Goal: Task Accomplishment & Management: Complete application form

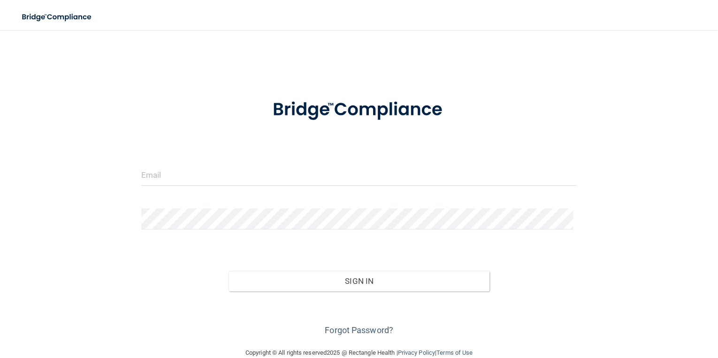
scroll to position [17, 0]
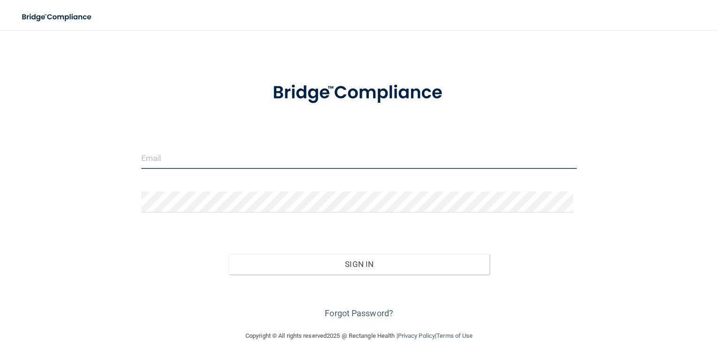
click at [148, 157] on input "email" at bounding box center [359, 158] width 436 height 21
type input "[EMAIL_ADDRESS][DOMAIN_NAME]"
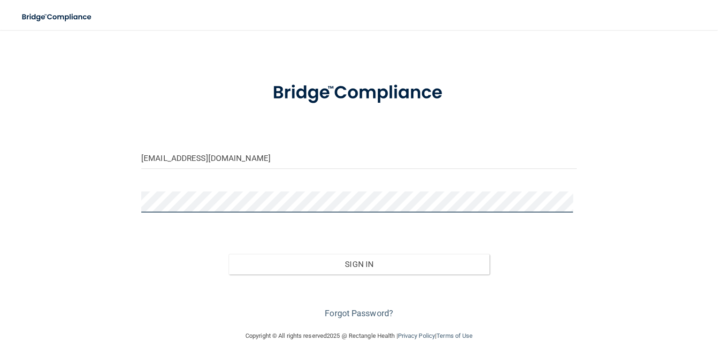
click at [229, 254] on button "Sign In" at bounding box center [360, 264] width 262 height 21
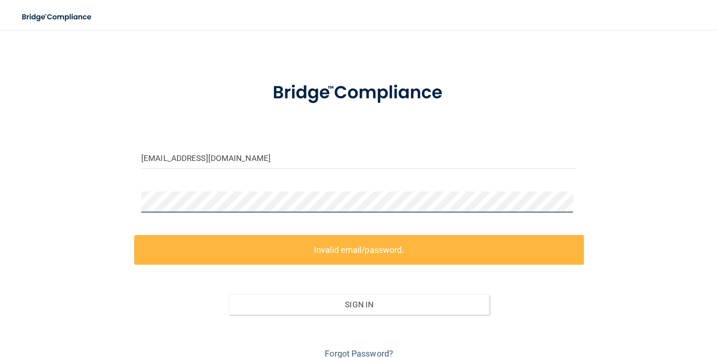
scroll to position [57, 0]
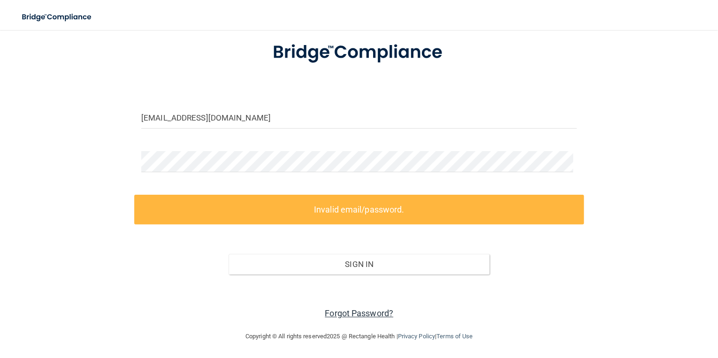
click at [346, 312] on link "Forgot Password?" at bounding box center [359, 313] width 69 height 10
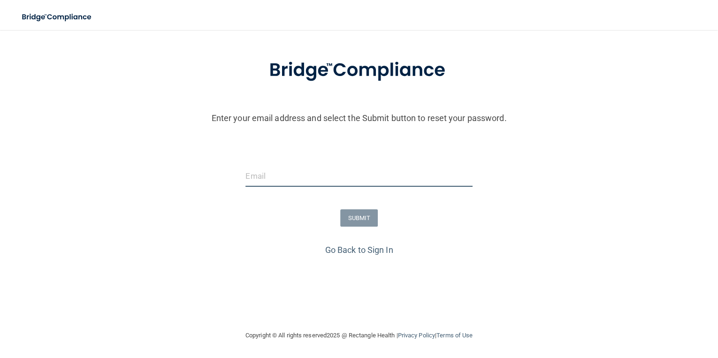
click at [258, 182] on input "email" at bounding box center [359, 176] width 227 height 21
type input "[EMAIL_ADDRESS][DOMAIN_NAME]"
click at [346, 216] on button "SUBMIT" at bounding box center [359, 217] width 38 height 17
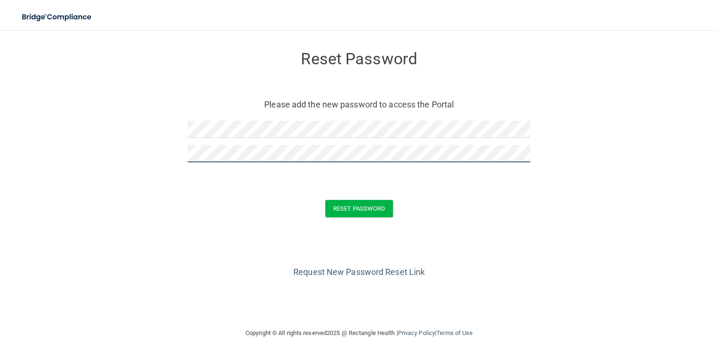
click at [325, 200] on button "Reset Password" at bounding box center [359, 208] width 68 height 17
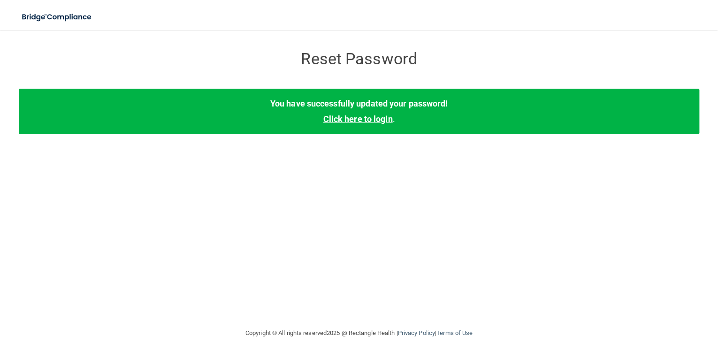
click at [341, 119] on link "Click here to login" at bounding box center [357, 119] width 69 height 10
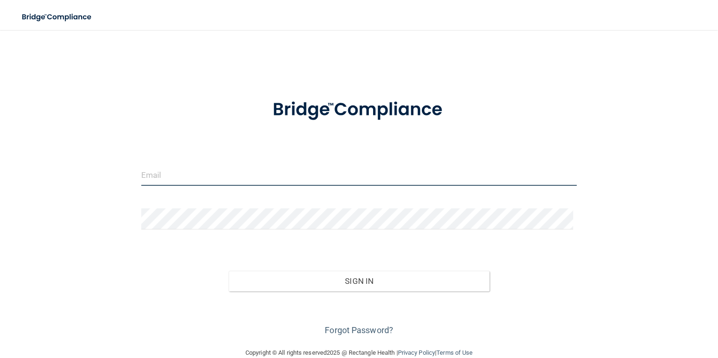
click at [159, 172] on input "email" at bounding box center [359, 175] width 436 height 21
type input "[EMAIL_ADDRESS][DOMAIN_NAME]"
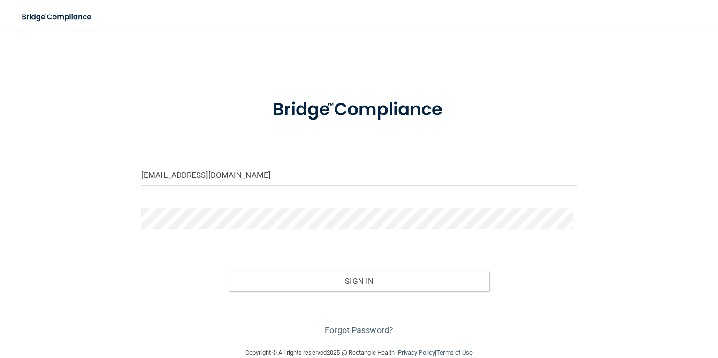
click at [229, 271] on button "Sign In" at bounding box center [360, 281] width 262 height 21
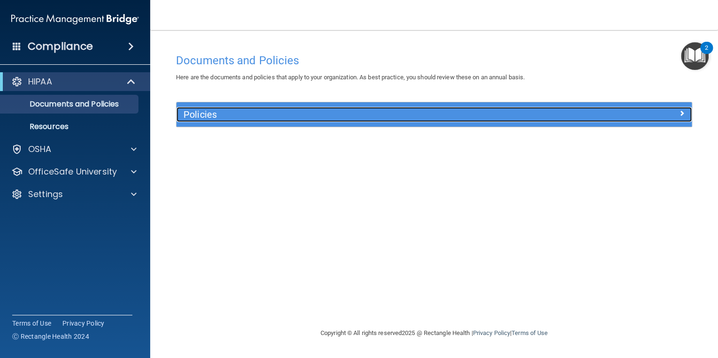
click at [197, 114] on h5 "Policies" at bounding box center [370, 114] width 373 height 10
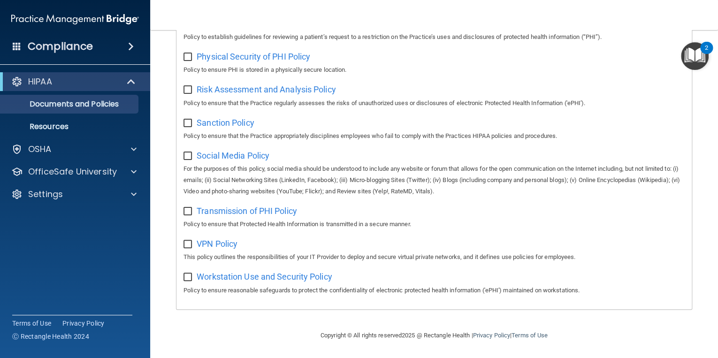
scroll to position [602, 0]
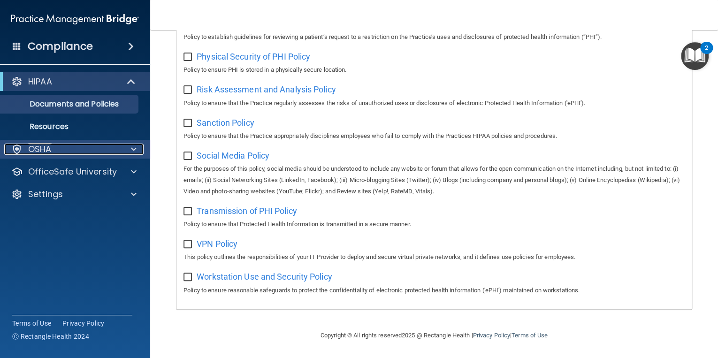
click at [133, 145] on span at bounding box center [134, 149] width 6 height 11
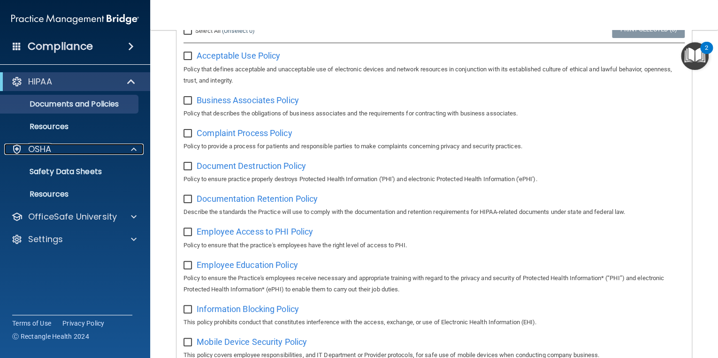
scroll to position [0, 0]
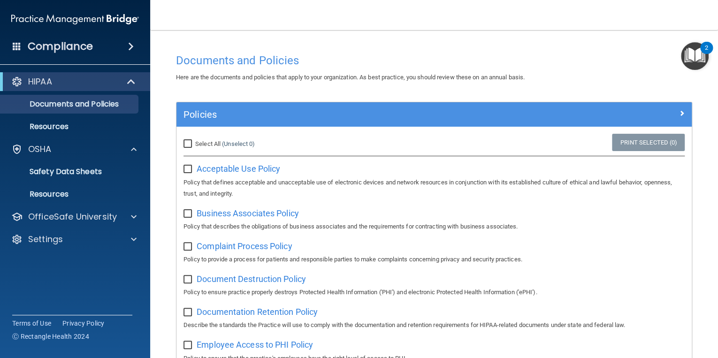
click at [187, 168] on input "checkbox" at bounding box center [189, 170] width 11 height 8
click at [189, 169] on input "checkbox" at bounding box center [189, 170] width 11 height 8
checkbox input "false"
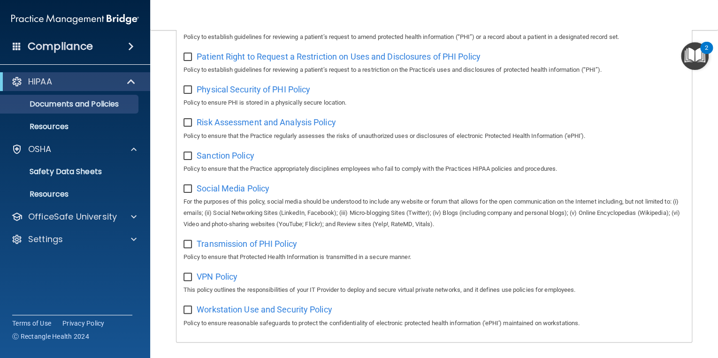
scroll to position [601, 0]
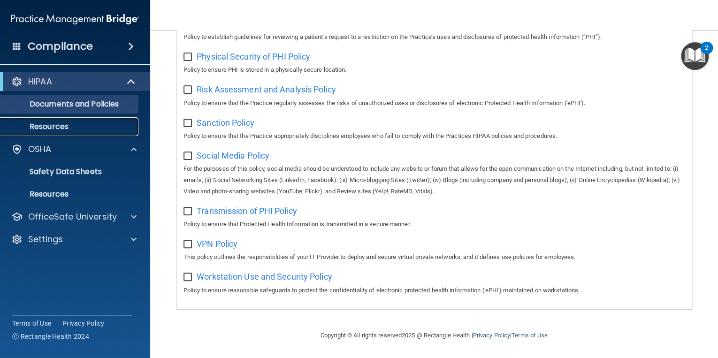
click at [60, 125] on p "Resources" at bounding box center [70, 126] width 128 height 9
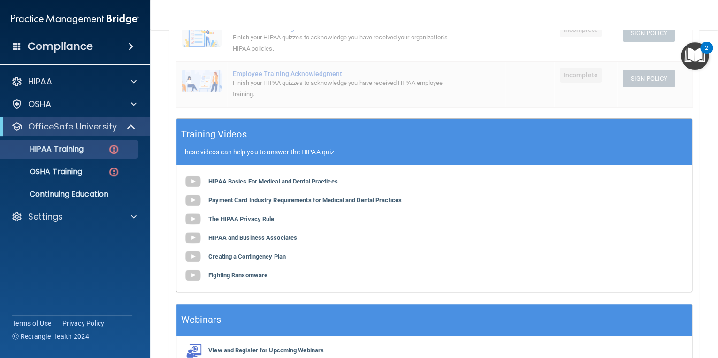
scroll to position [301, 0]
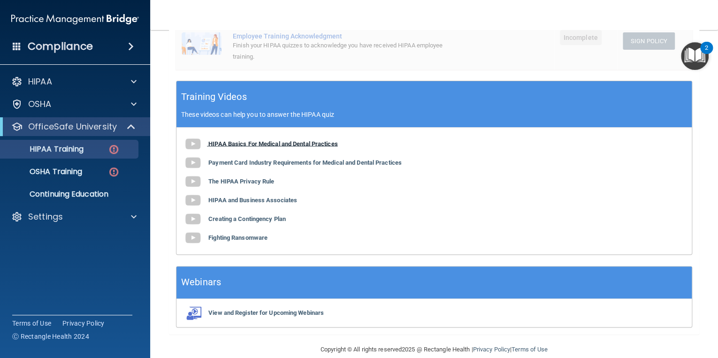
click at [234, 143] on b "HIPAA Basics For Medical and Dental Practices" at bounding box center [273, 143] width 130 height 7
click at [248, 162] on b "Payment Card Industry Requirements for Medical and Dental Practices" at bounding box center [304, 162] width 193 height 7
click at [244, 178] on b "The HIPAA Privacy Rule" at bounding box center [241, 180] width 66 height 7
click at [255, 197] on b "HIPAA and Business Associates" at bounding box center [252, 199] width 89 height 7
click at [266, 217] on b "Creating a Contingency Plan" at bounding box center [246, 218] width 77 height 7
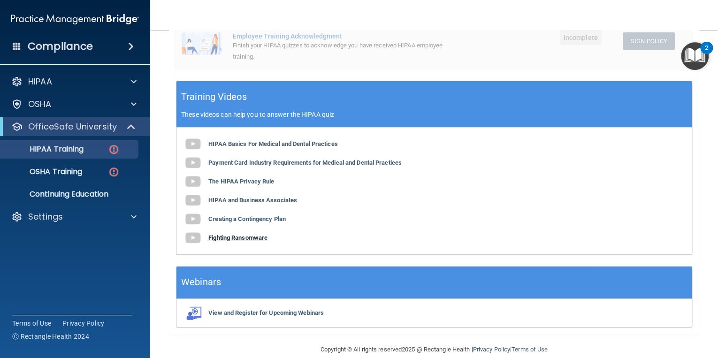
click at [245, 235] on b "Fighting Ransomware" at bounding box center [237, 237] width 59 height 7
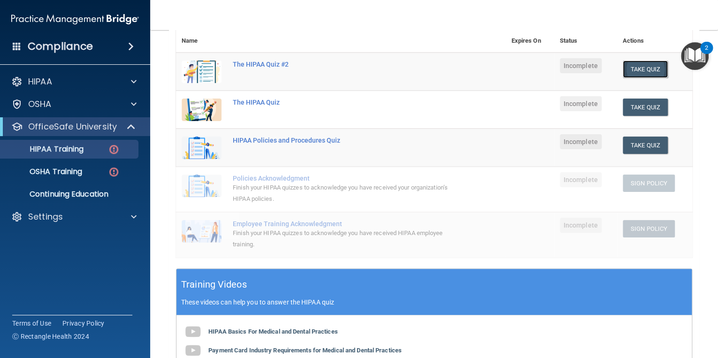
click at [642, 67] on button "Take Quiz" at bounding box center [645, 69] width 45 height 17
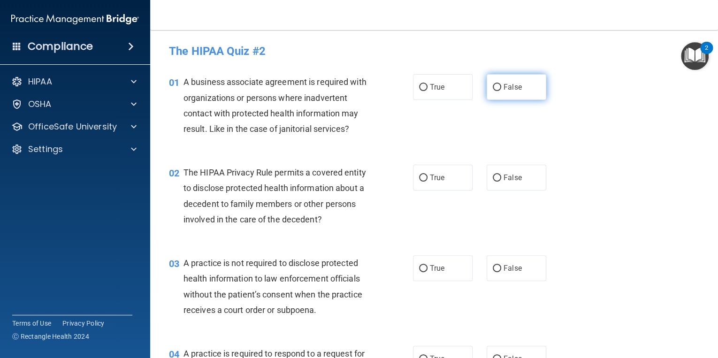
click at [493, 85] on input "False" at bounding box center [497, 87] width 8 height 7
radio input "true"
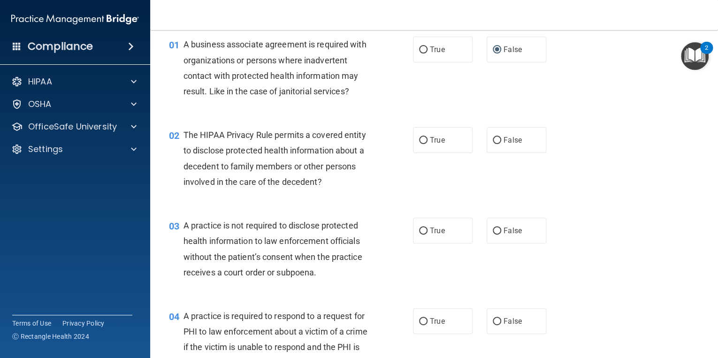
scroll to position [75, 0]
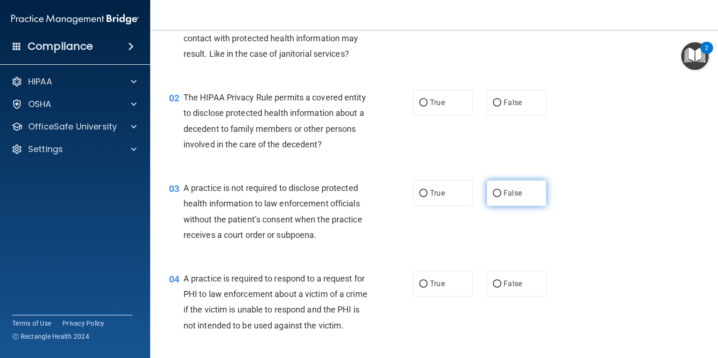
click at [504, 192] on span "False" at bounding box center [513, 193] width 18 height 9
click at [501, 192] on input "False" at bounding box center [497, 193] width 8 height 7
radio input "true"
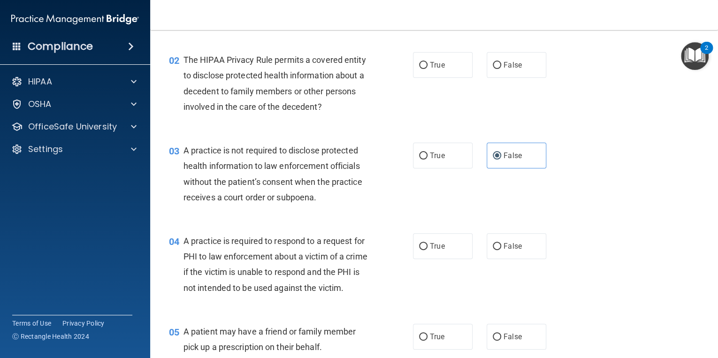
scroll to position [150, 0]
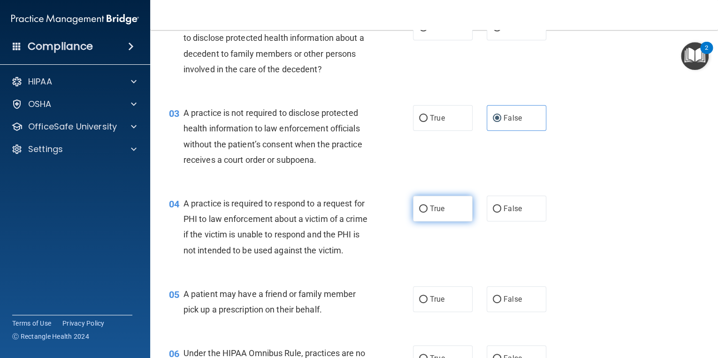
click at [450, 209] on label "True" at bounding box center [443, 209] width 60 height 26
click at [428, 209] on input "True" at bounding box center [423, 209] width 8 height 7
radio input "true"
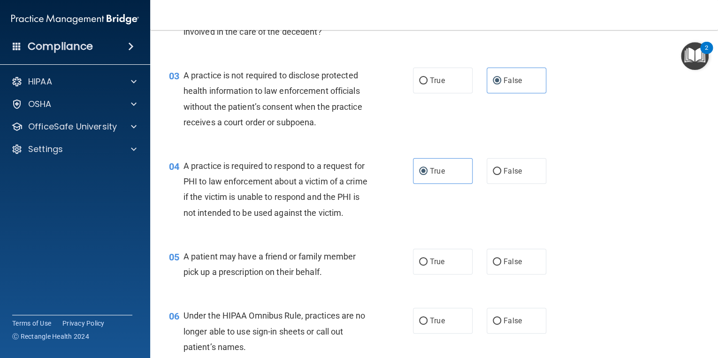
scroll to position [225, 0]
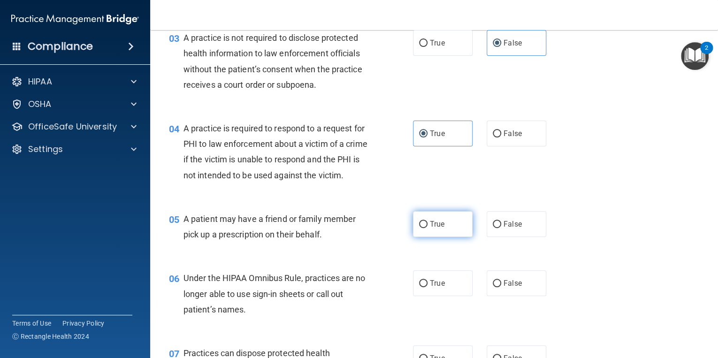
click at [438, 229] on span "True" at bounding box center [437, 224] width 15 height 9
click at [428, 228] on input "True" at bounding box center [423, 224] width 8 height 7
radio input "true"
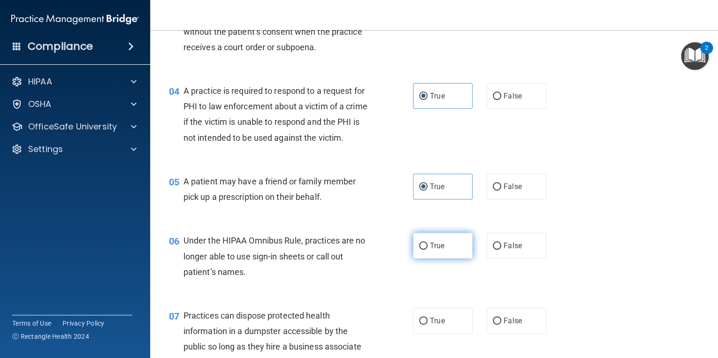
click at [437, 250] on span "True" at bounding box center [437, 245] width 15 height 9
click at [428, 250] on input "True" at bounding box center [423, 246] width 8 height 7
radio input "true"
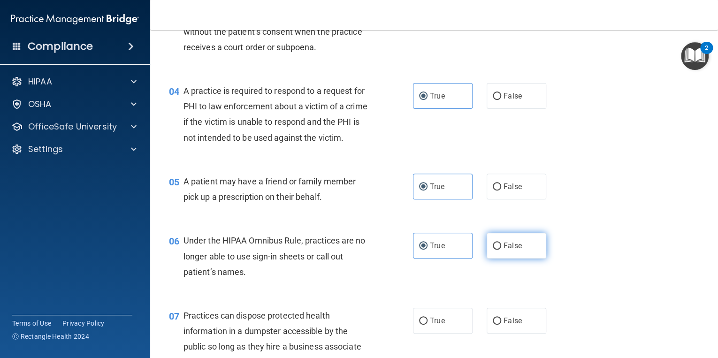
click at [504, 250] on span "False" at bounding box center [513, 245] width 18 height 9
click at [501, 250] on input "False" at bounding box center [497, 246] width 8 height 7
radio input "true"
radio input "false"
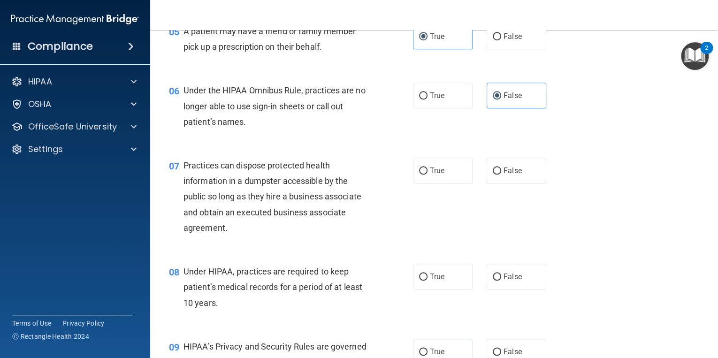
scroll to position [451, 0]
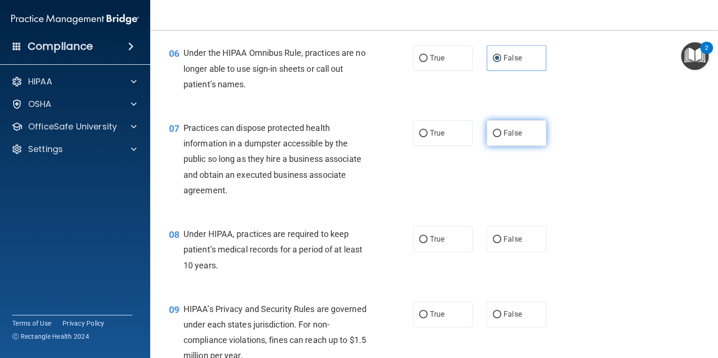
click at [509, 138] on span "False" at bounding box center [513, 133] width 18 height 9
click at [501, 137] on input "False" at bounding box center [497, 133] width 8 height 7
radio input "true"
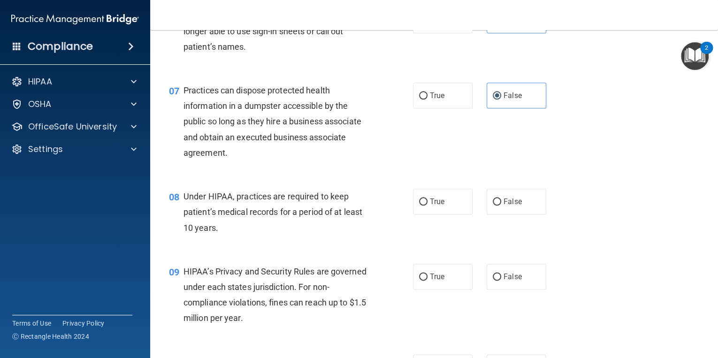
scroll to position [526, 0]
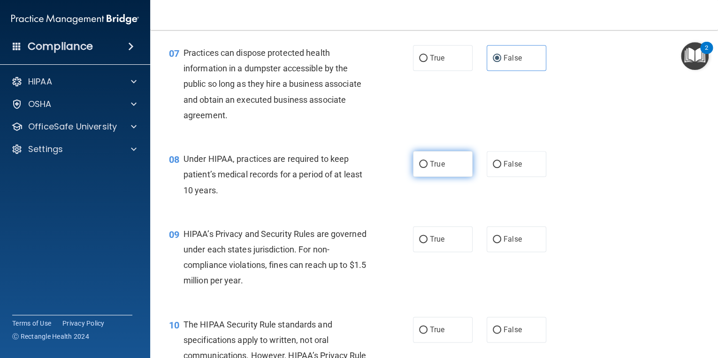
click at [443, 177] on label "True" at bounding box center [443, 164] width 60 height 26
click at [428, 168] on input "True" at bounding box center [423, 164] width 8 height 7
radio input "true"
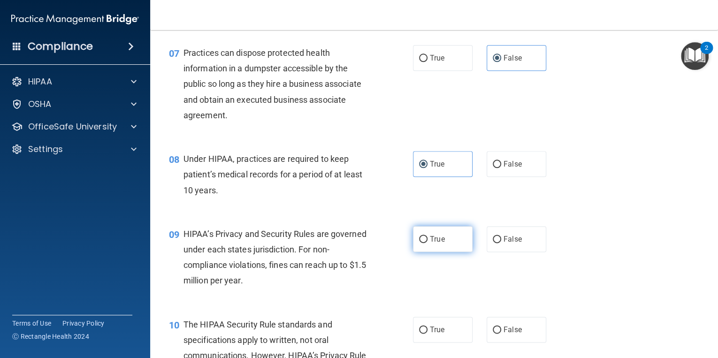
click at [448, 252] on label "True" at bounding box center [443, 239] width 60 height 26
click at [428, 243] on input "True" at bounding box center [423, 239] width 8 height 7
radio input "true"
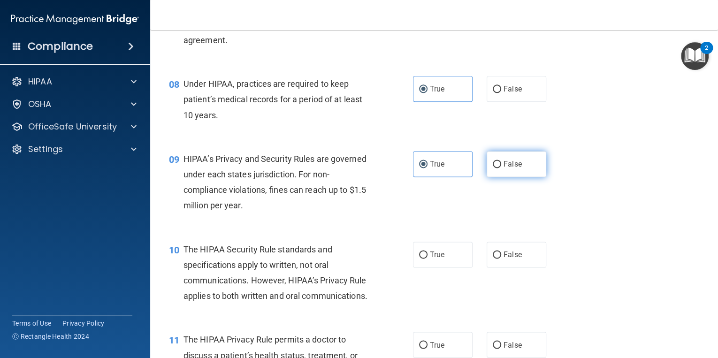
scroll to position [639, 0]
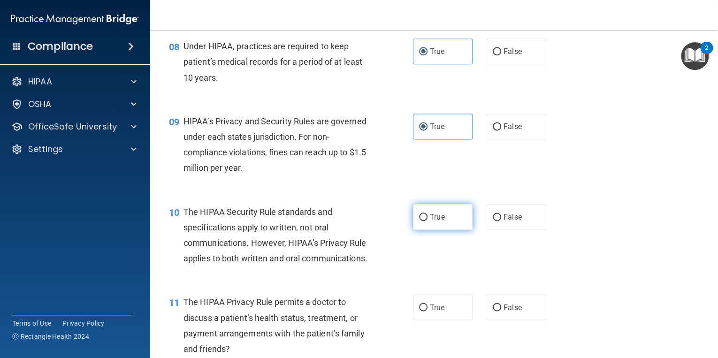
click at [439, 222] on span "True" at bounding box center [437, 217] width 15 height 9
click at [428, 221] on input "True" at bounding box center [423, 217] width 8 height 7
radio input "true"
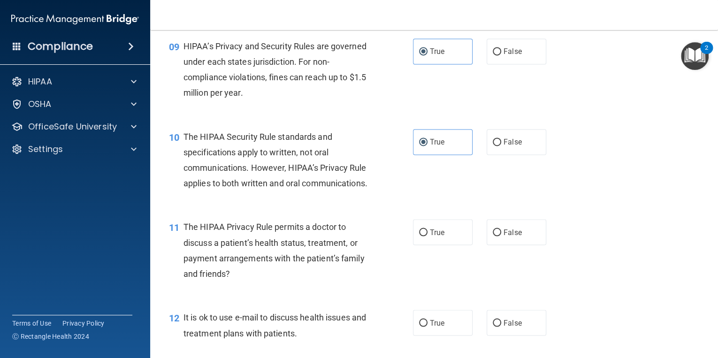
scroll to position [751, 0]
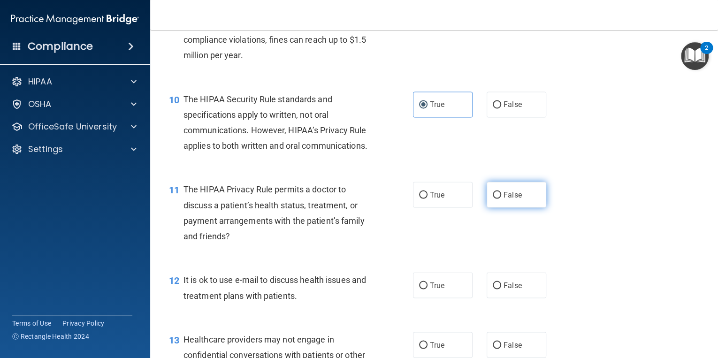
click at [500, 208] on label "False" at bounding box center [517, 195] width 60 height 26
click at [500, 199] on input "False" at bounding box center [497, 195] width 8 height 7
radio input "true"
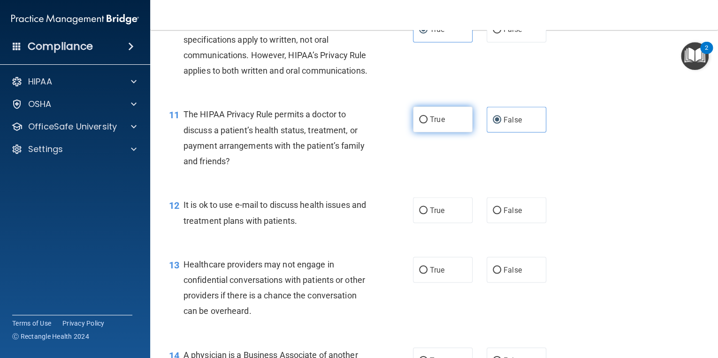
scroll to position [864, 0]
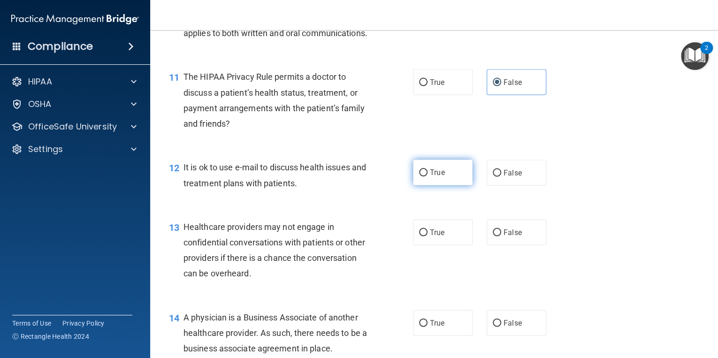
click at [437, 177] on span "True" at bounding box center [437, 172] width 15 height 9
click at [428, 177] on input "True" at bounding box center [423, 173] width 8 height 7
radio input "true"
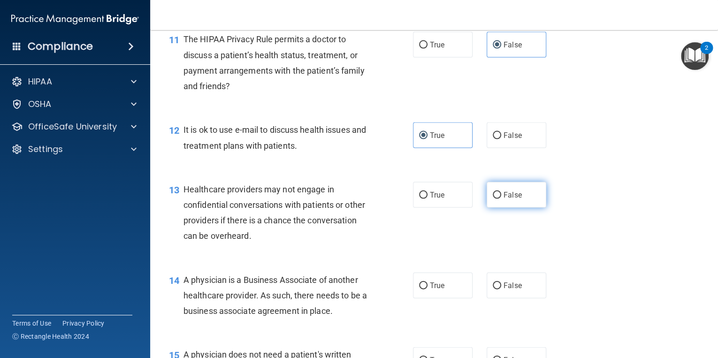
scroll to position [939, 0]
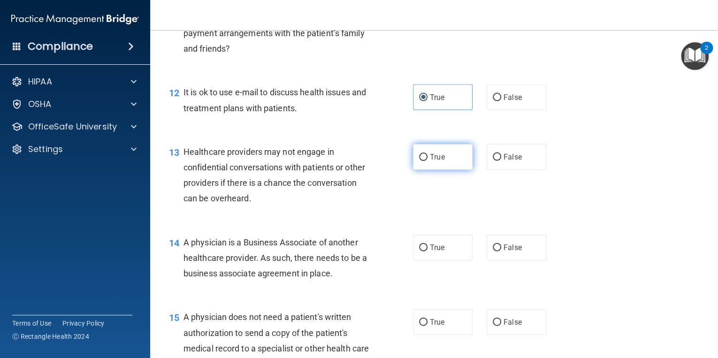
click at [434, 162] on span "True" at bounding box center [437, 157] width 15 height 9
click at [428, 161] on input "True" at bounding box center [423, 157] width 8 height 7
radio input "true"
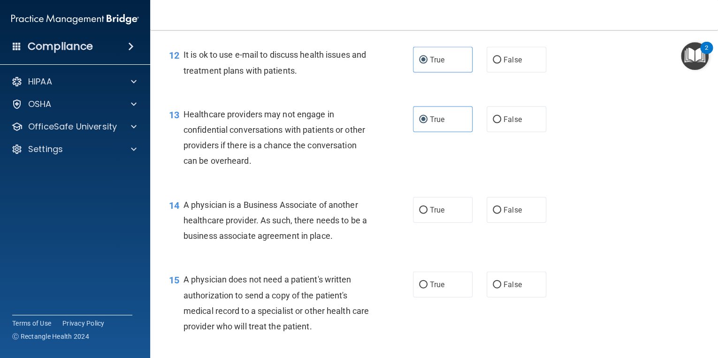
scroll to position [1014, 0]
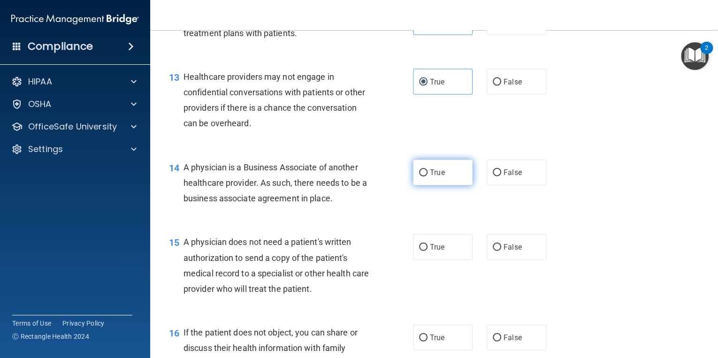
click at [436, 177] on span "True" at bounding box center [437, 172] width 15 height 9
click at [428, 177] on input "True" at bounding box center [423, 173] width 8 height 7
radio input "true"
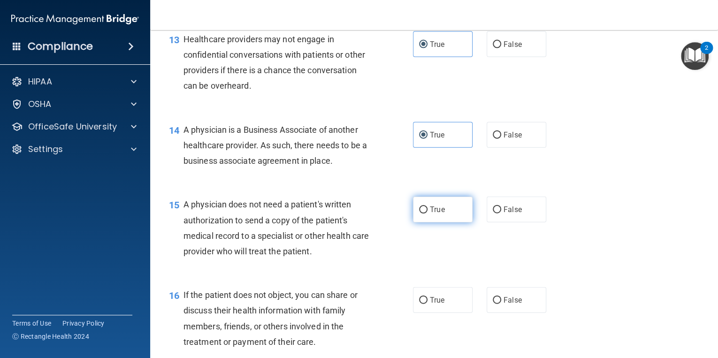
click at [441, 214] on span "True" at bounding box center [437, 209] width 15 height 9
click at [428, 214] on input "True" at bounding box center [423, 210] width 8 height 7
radio input "true"
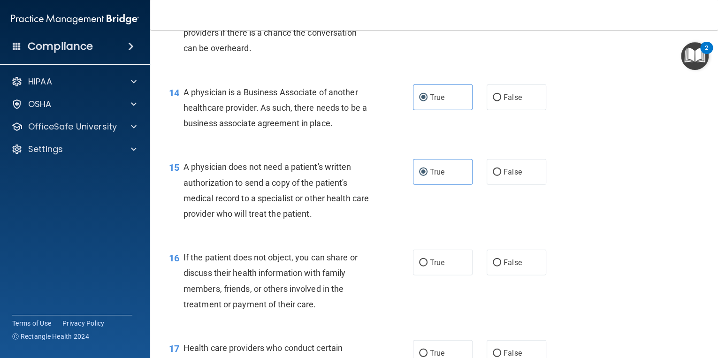
scroll to position [1127, 0]
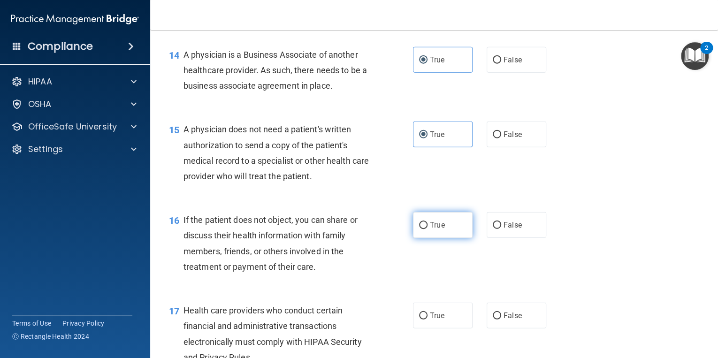
click at [438, 230] on span "True" at bounding box center [437, 225] width 15 height 9
click at [428, 229] on input "True" at bounding box center [423, 225] width 8 height 7
radio input "true"
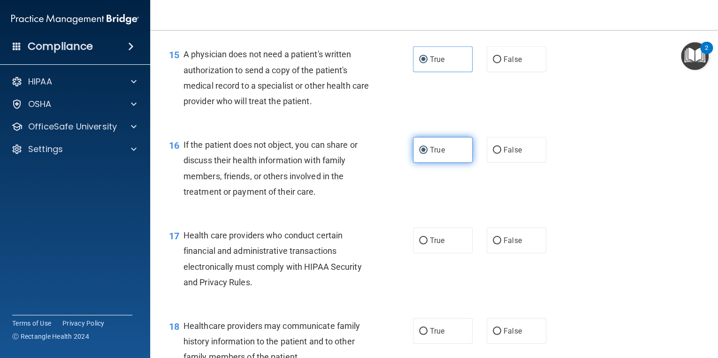
scroll to position [1240, 0]
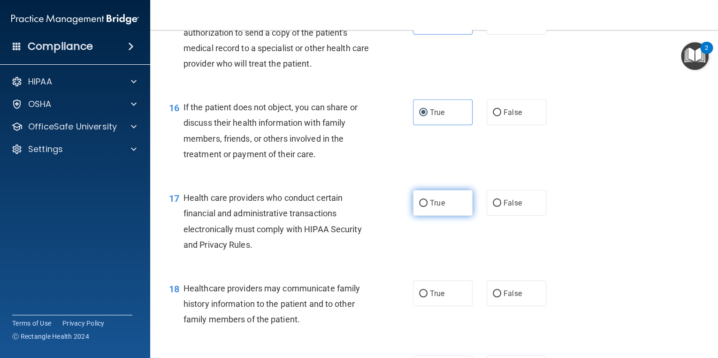
click at [442, 216] on label "True" at bounding box center [443, 203] width 60 height 26
click at [428, 207] on input "True" at bounding box center [423, 203] width 8 height 7
radio input "true"
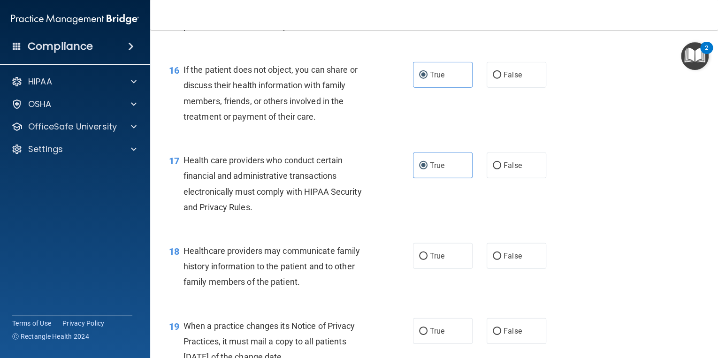
scroll to position [1315, 0]
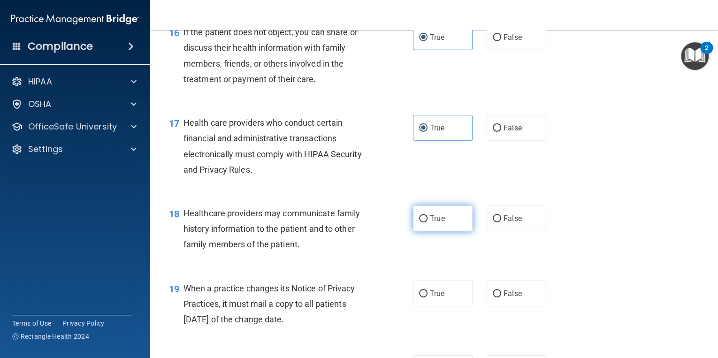
click at [439, 223] on span "True" at bounding box center [437, 218] width 15 height 9
click at [428, 223] on input "True" at bounding box center [423, 219] width 8 height 7
radio input "true"
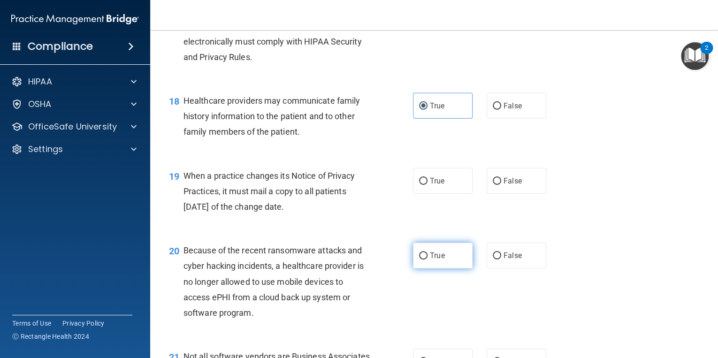
scroll to position [1465, 0]
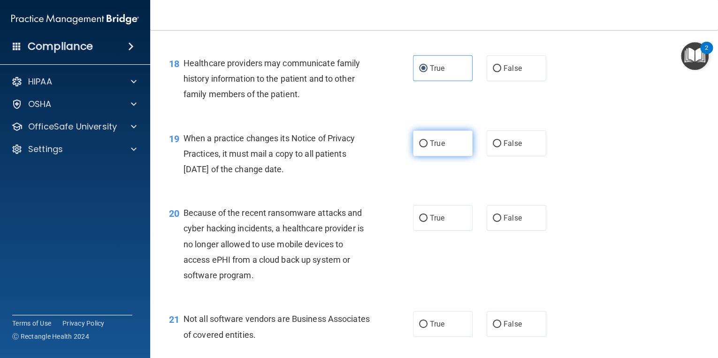
click at [430, 148] on span "True" at bounding box center [437, 143] width 15 height 9
click at [428, 147] on input "True" at bounding box center [423, 143] width 8 height 7
radio input "true"
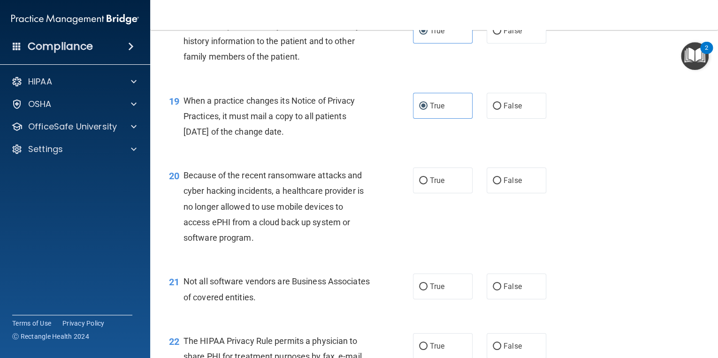
scroll to position [1540, 0]
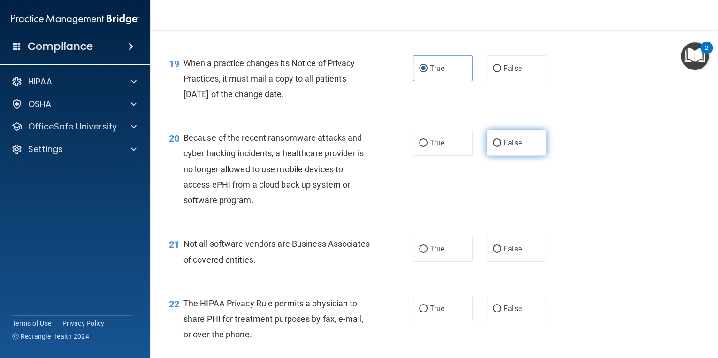
click at [504, 147] on span "False" at bounding box center [513, 143] width 18 height 9
click at [501, 147] on input "False" at bounding box center [497, 143] width 8 height 7
radio input "true"
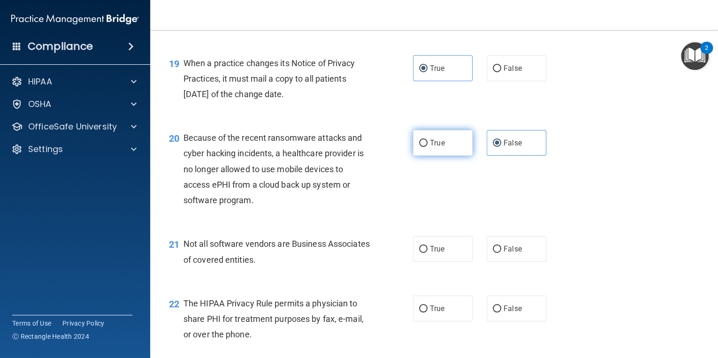
click at [434, 147] on span "True" at bounding box center [437, 143] width 15 height 9
click at [428, 147] on input "True" at bounding box center [423, 143] width 8 height 7
radio input "true"
radio input "false"
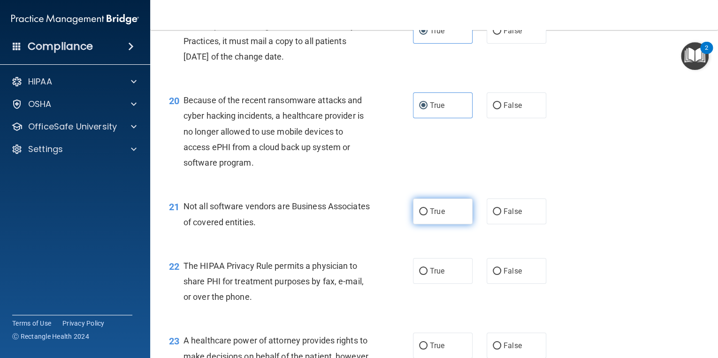
click at [440, 216] on span "True" at bounding box center [437, 211] width 15 height 9
click at [428, 216] on input "True" at bounding box center [423, 211] width 8 height 7
radio input "true"
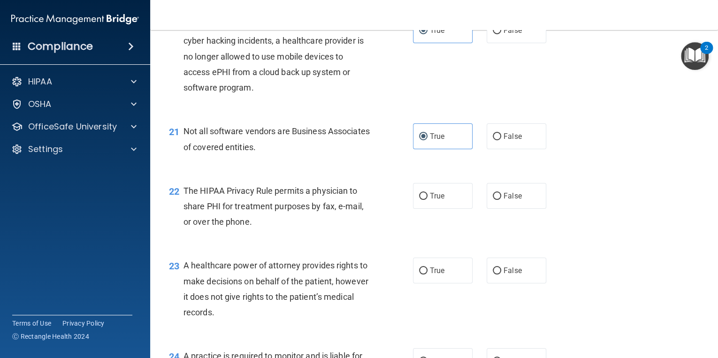
scroll to position [1690, 0]
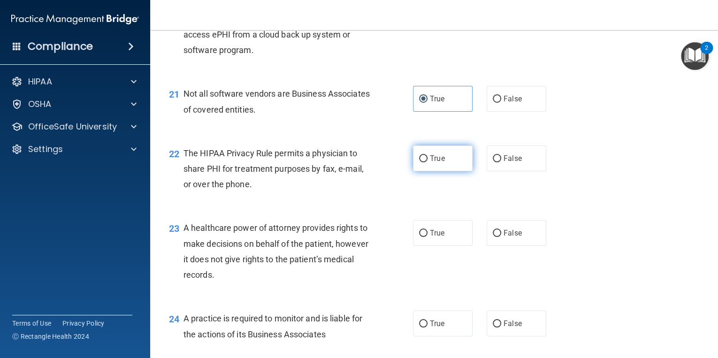
click at [442, 171] on label "True" at bounding box center [443, 159] width 60 height 26
click at [428, 162] on input "True" at bounding box center [423, 158] width 8 height 7
radio input "true"
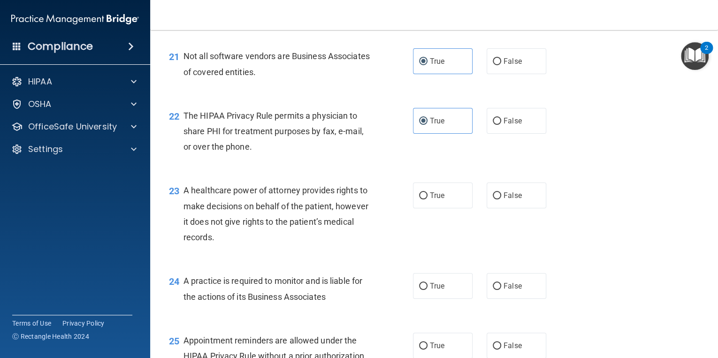
scroll to position [1766, 0]
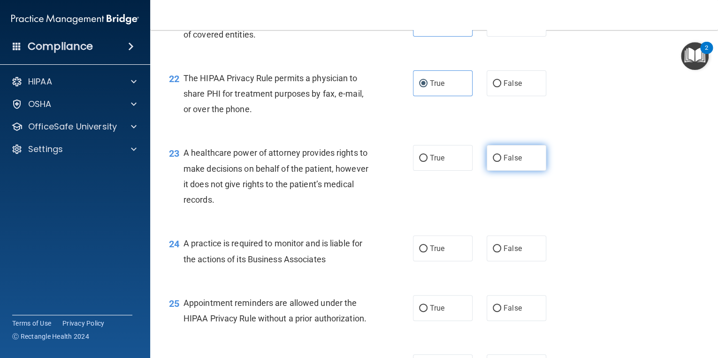
click at [504, 162] on span "False" at bounding box center [513, 158] width 18 height 9
click at [500, 162] on input "False" at bounding box center [497, 158] width 8 height 7
radio input "true"
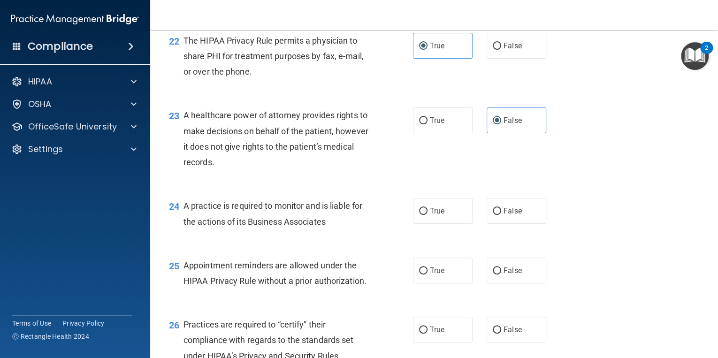
scroll to position [1841, 0]
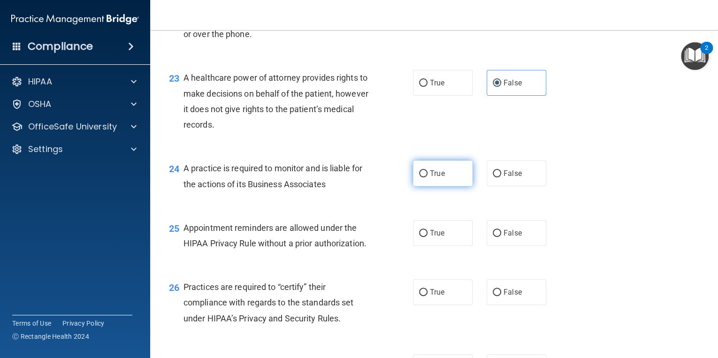
click at [440, 178] on span "True" at bounding box center [437, 173] width 15 height 9
click at [428, 177] on input "True" at bounding box center [423, 173] width 8 height 7
radio input "true"
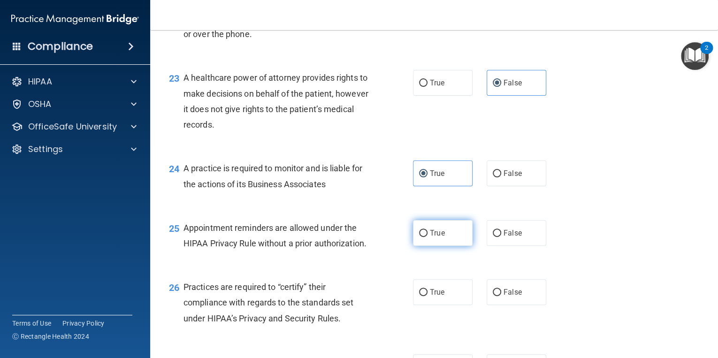
click at [435, 238] on span "True" at bounding box center [437, 233] width 15 height 9
click at [428, 237] on input "True" at bounding box center [423, 233] width 8 height 7
radio input "true"
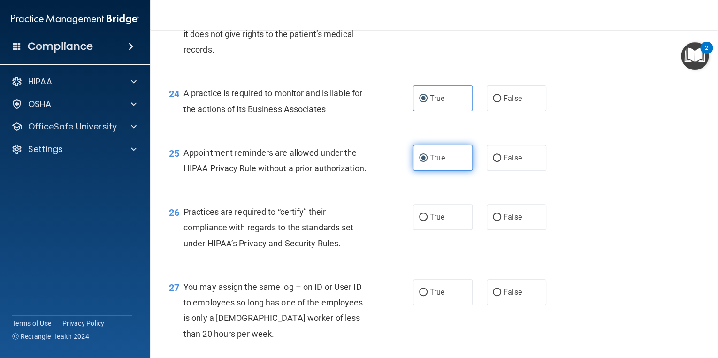
scroll to position [1953, 0]
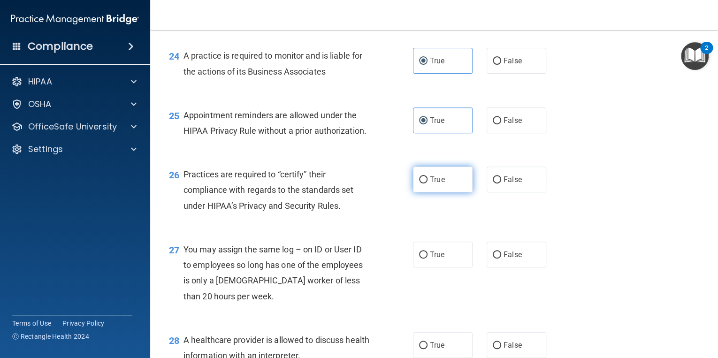
click at [441, 184] on span "True" at bounding box center [437, 179] width 15 height 9
click at [428, 184] on input "True" at bounding box center [423, 180] width 8 height 7
radio input "true"
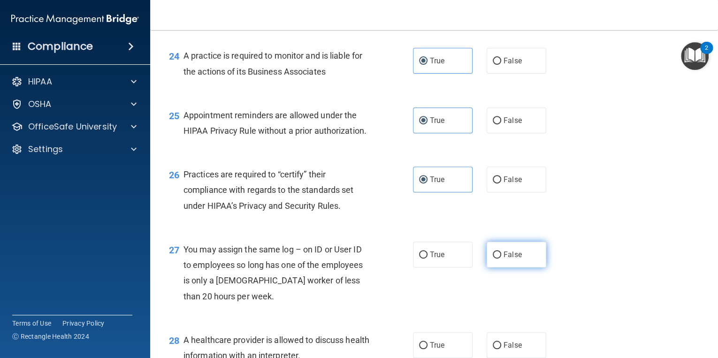
click at [504, 259] on span "False" at bounding box center [513, 254] width 18 height 9
click at [501, 259] on input "False" at bounding box center [497, 255] width 8 height 7
radio input "true"
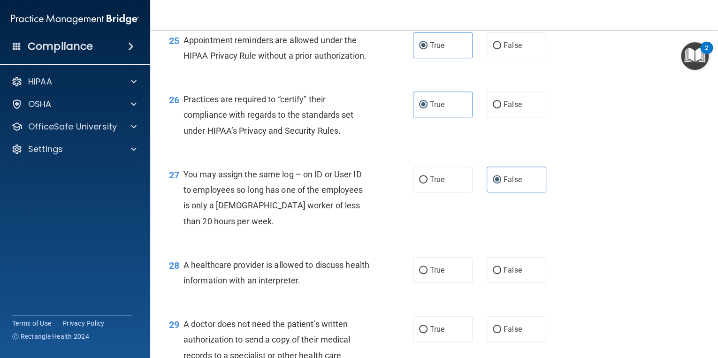
scroll to position [2066, 0]
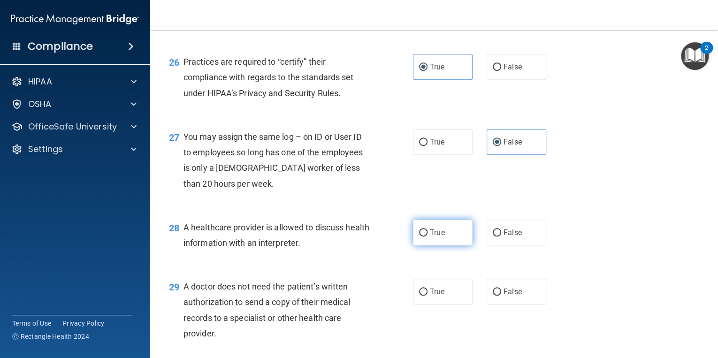
click at [442, 246] on label "True" at bounding box center [443, 233] width 60 height 26
click at [428, 237] on input "True" at bounding box center [423, 233] width 8 height 7
radio input "true"
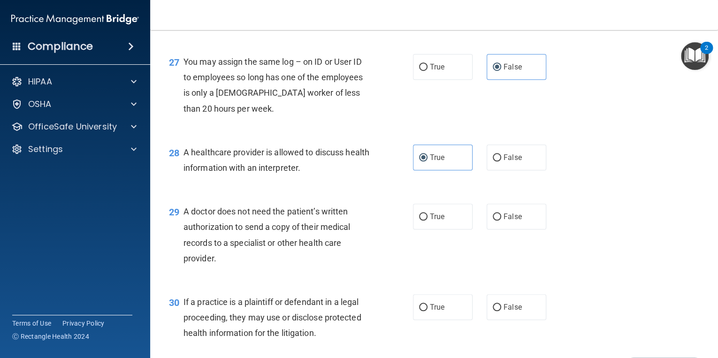
scroll to position [2179, 0]
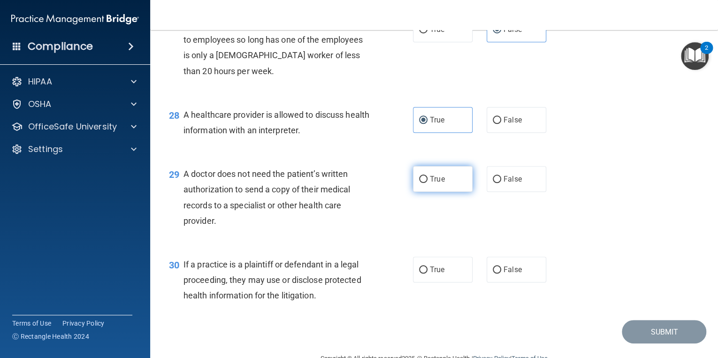
click at [443, 192] on label "True" at bounding box center [443, 179] width 60 height 26
click at [428, 183] on input "True" at bounding box center [423, 179] width 8 height 7
radio input "true"
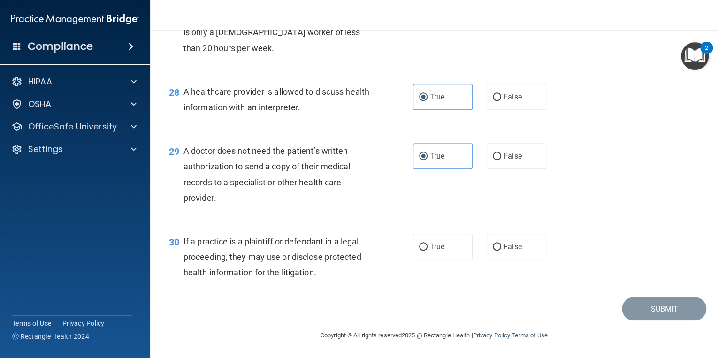
scroll to position [2233, 0]
click at [432, 245] on span "True" at bounding box center [437, 246] width 15 height 9
click at [428, 245] on input "True" at bounding box center [423, 247] width 8 height 7
radio input "true"
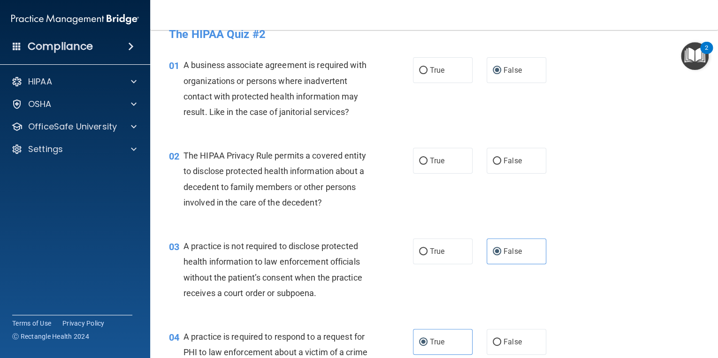
scroll to position [0, 0]
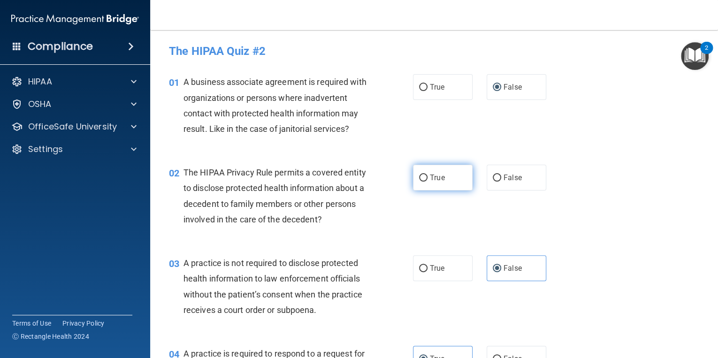
click at [436, 176] on span "True" at bounding box center [437, 177] width 15 height 9
click at [428, 176] on input "True" at bounding box center [423, 178] width 8 height 7
radio input "true"
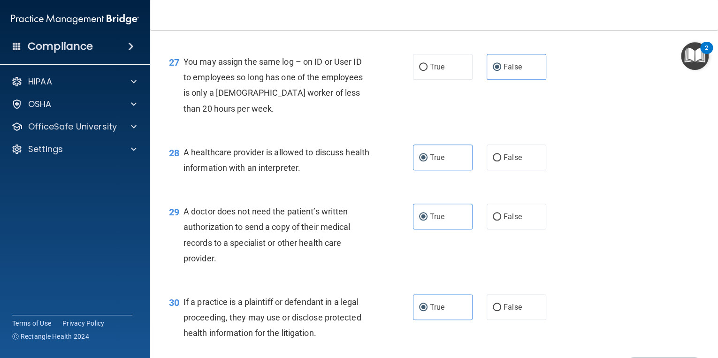
scroll to position [2233, 0]
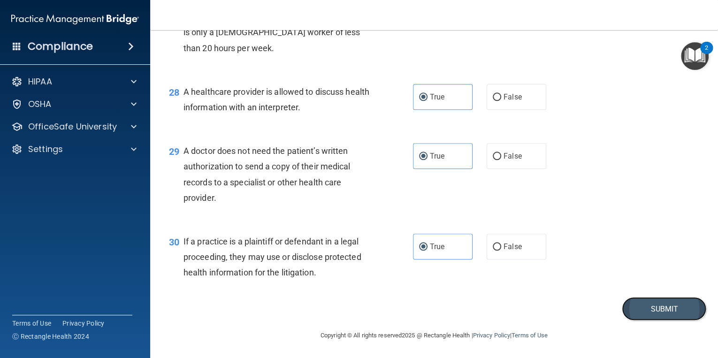
click at [661, 310] on button "Submit" at bounding box center [664, 309] width 85 height 24
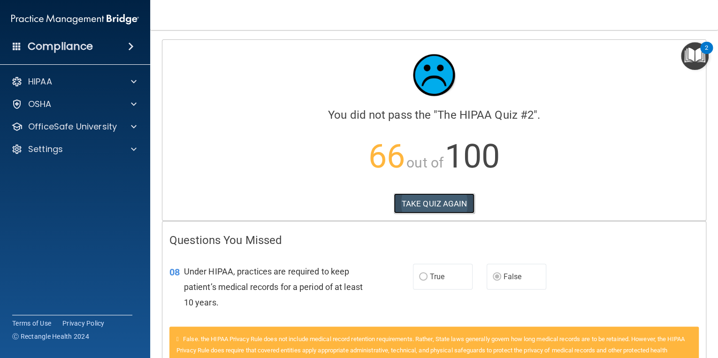
click at [443, 200] on button "TAKE QUIZ AGAIN" at bounding box center [434, 203] width 81 height 21
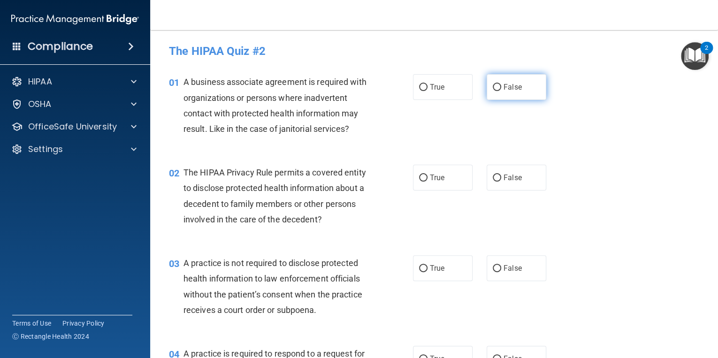
click at [493, 84] on input "False" at bounding box center [497, 87] width 8 height 7
radio input "true"
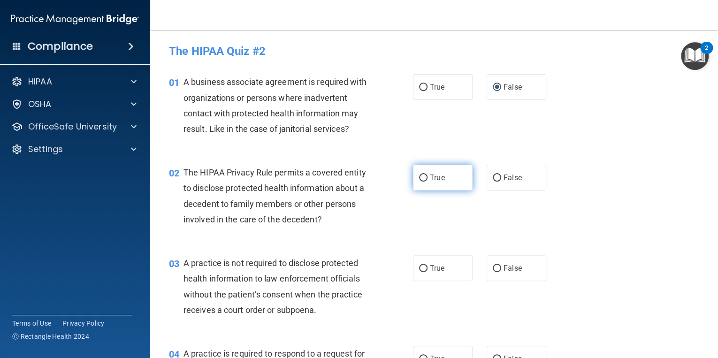
click at [420, 178] on input "True" at bounding box center [423, 178] width 8 height 7
radio input "true"
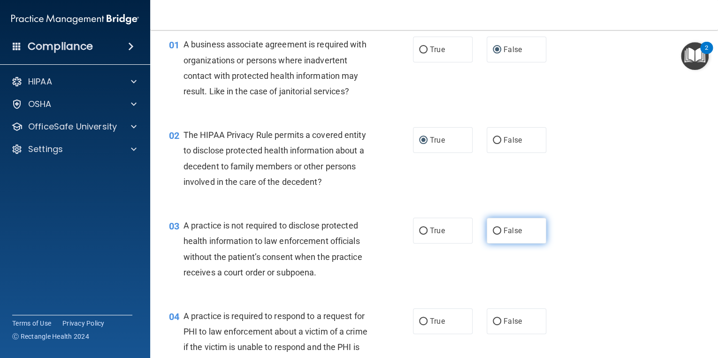
click at [493, 229] on input "False" at bounding box center [497, 231] width 8 height 7
radio input "true"
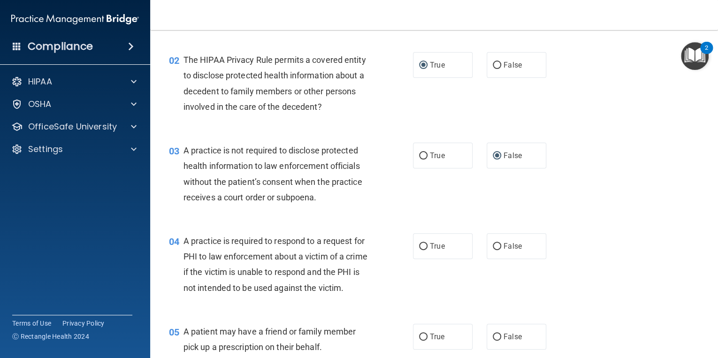
scroll to position [150, 0]
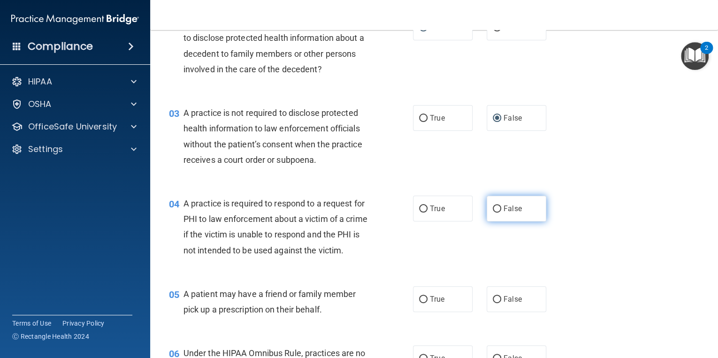
click at [492, 204] on label "False" at bounding box center [517, 209] width 60 height 26
click at [493, 206] on input "False" at bounding box center [497, 209] width 8 height 7
radio input "true"
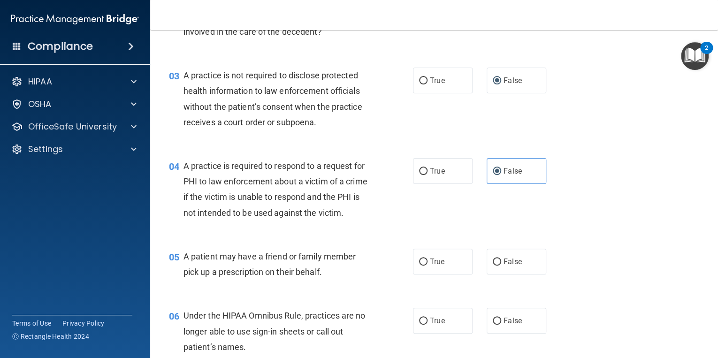
scroll to position [225, 0]
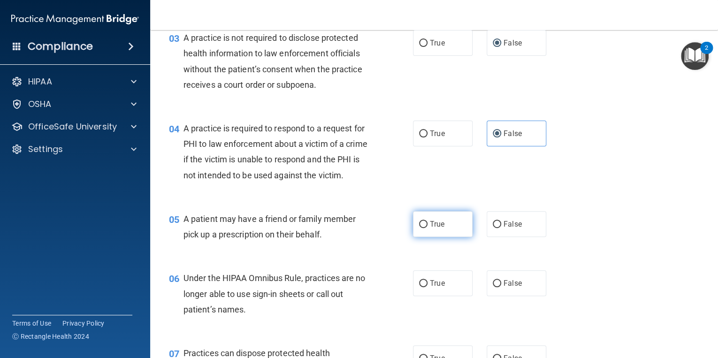
click at [434, 229] on span "True" at bounding box center [437, 224] width 15 height 9
click at [428, 228] on input "True" at bounding box center [423, 224] width 8 height 7
radio input "true"
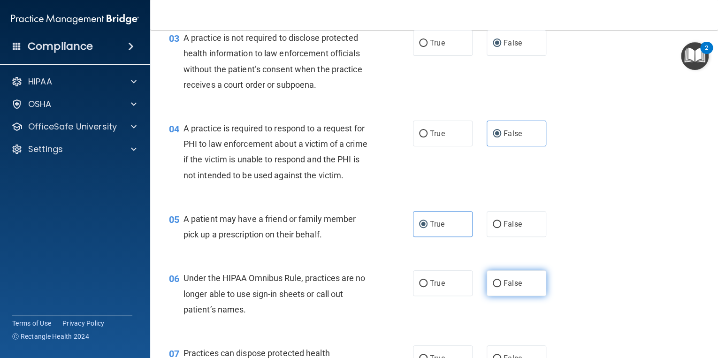
click at [493, 287] on input "False" at bounding box center [497, 283] width 8 height 7
radio input "true"
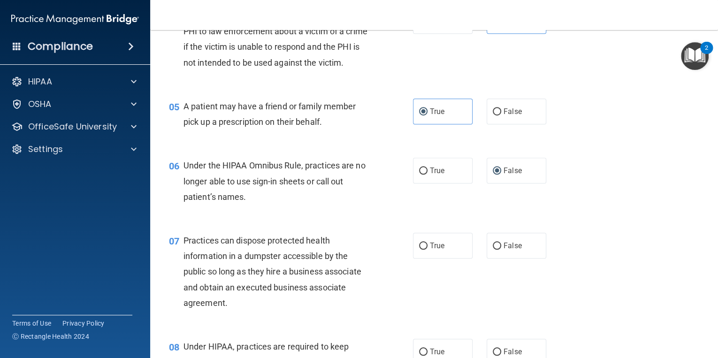
scroll to position [376, 0]
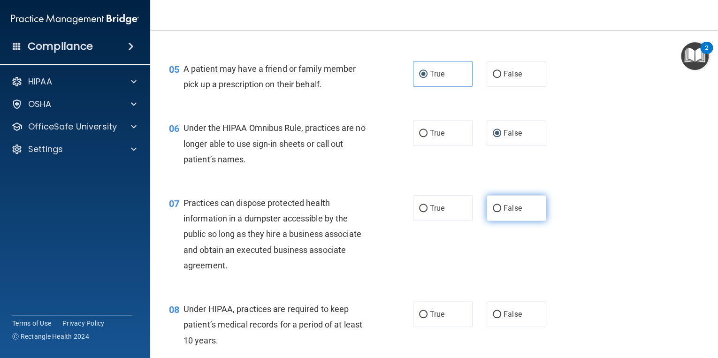
click at [509, 213] on span "False" at bounding box center [513, 208] width 18 height 9
click at [501, 212] on input "False" at bounding box center [497, 208] width 8 height 7
radio input "true"
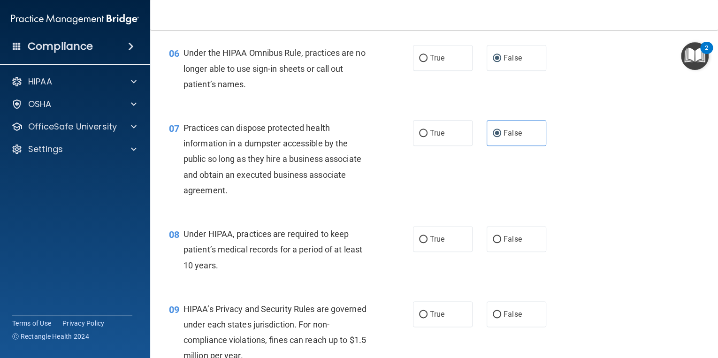
scroll to position [488, 0]
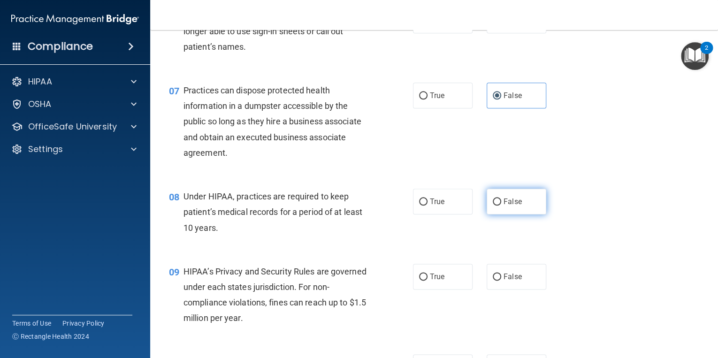
click at [504, 206] on span "False" at bounding box center [513, 201] width 18 height 9
click at [501, 206] on input "False" at bounding box center [497, 202] width 8 height 7
radio input "true"
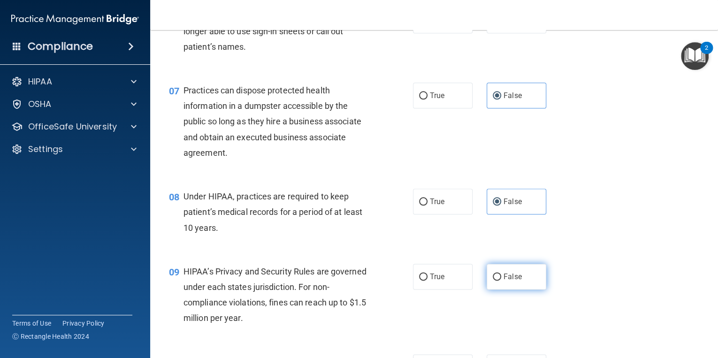
click at [509, 281] on span "False" at bounding box center [513, 276] width 18 height 9
click at [501, 281] on input "False" at bounding box center [497, 277] width 8 height 7
radio input "true"
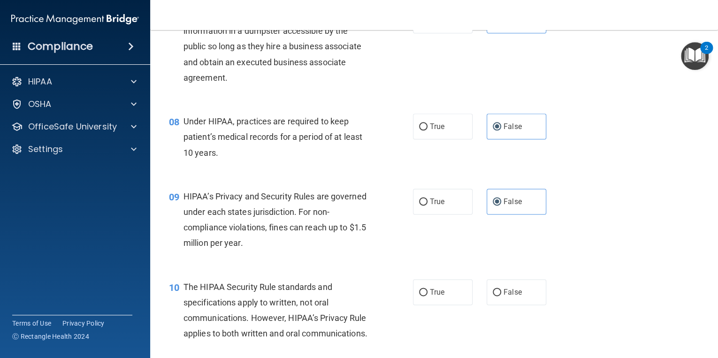
scroll to position [601, 0]
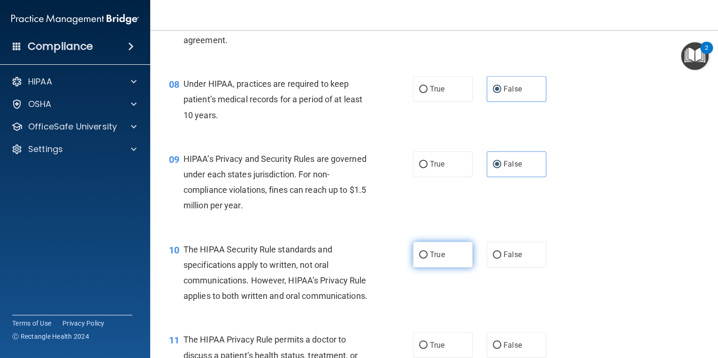
click at [434, 259] on span "True" at bounding box center [437, 254] width 15 height 9
click at [428, 259] on input "True" at bounding box center [423, 255] width 8 height 7
radio input "true"
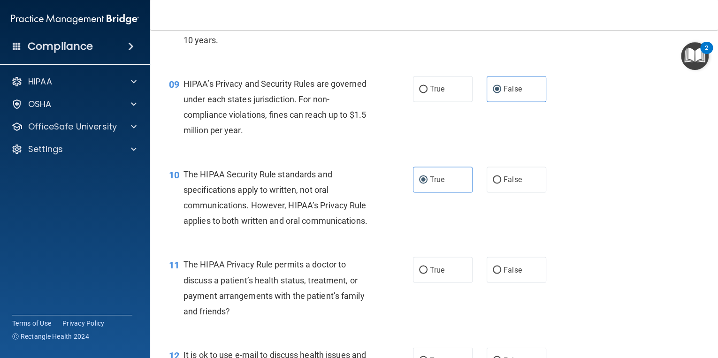
scroll to position [714, 0]
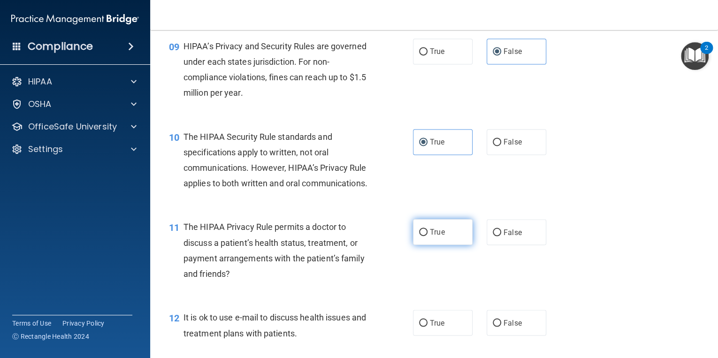
click at [431, 237] on span "True" at bounding box center [437, 232] width 15 height 9
click at [428, 236] on input "True" at bounding box center [423, 232] width 8 height 7
radio input "true"
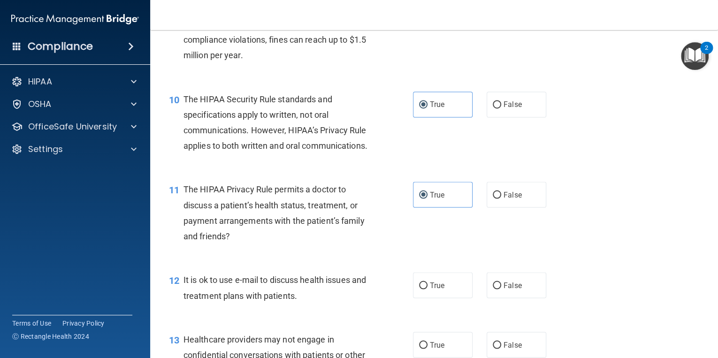
scroll to position [789, 0]
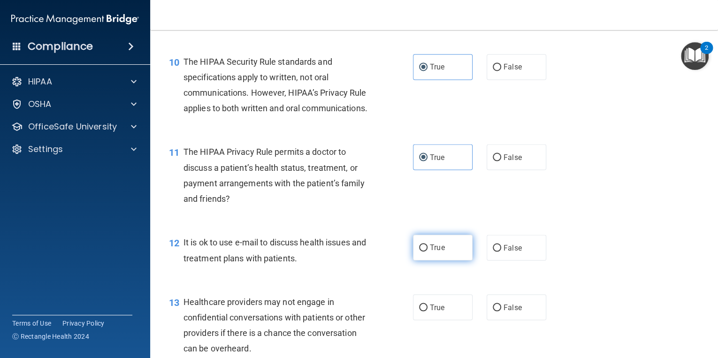
click at [434, 252] on span "True" at bounding box center [437, 247] width 15 height 9
click at [428, 252] on input "True" at bounding box center [423, 248] width 8 height 7
radio input "true"
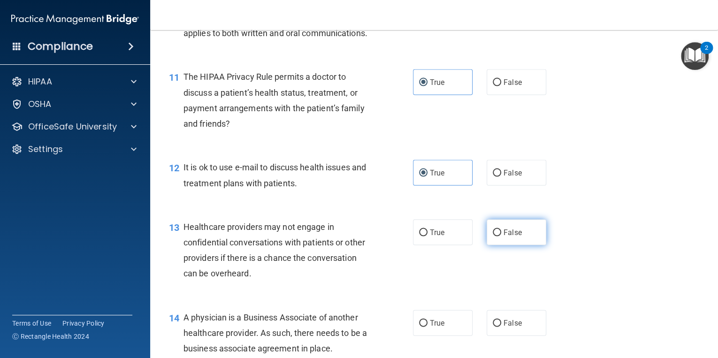
click at [498, 245] on label "False" at bounding box center [517, 232] width 60 height 26
click at [498, 236] on input "False" at bounding box center [497, 232] width 8 height 7
radio input "true"
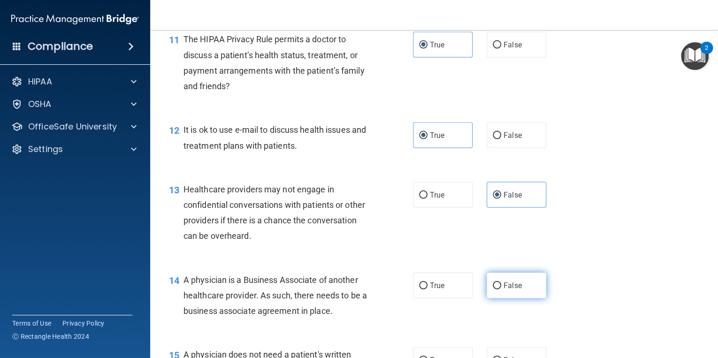
scroll to position [939, 0]
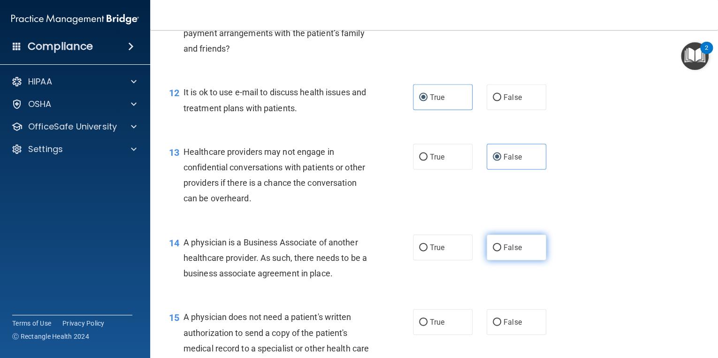
click at [506, 252] on span "False" at bounding box center [513, 247] width 18 height 9
click at [501, 252] on input "False" at bounding box center [497, 248] width 8 height 7
radio input "true"
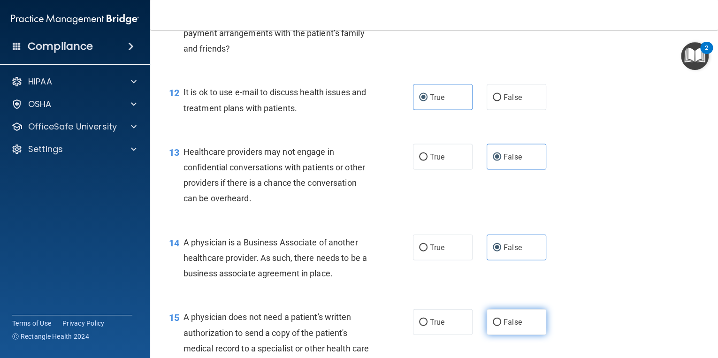
scroll to position [1014, 0]
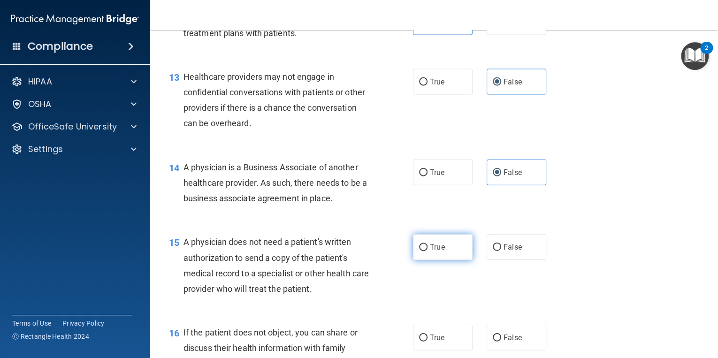
click at [439, 252] on span "True" at bounding box center [437, 247] width 15 height 9
click at [428, 251] on input "True" at bounding box center [423, 247] width 8 height 7
radio input "true"
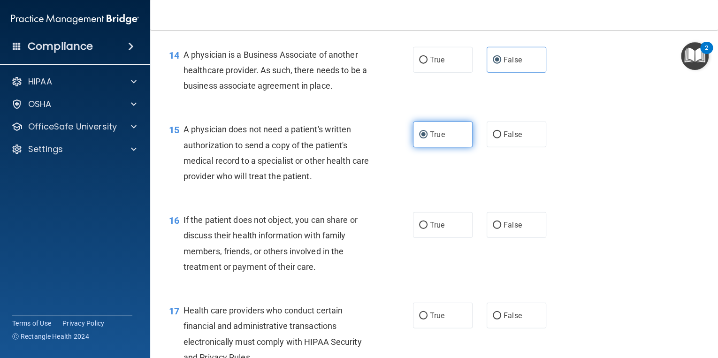
scroll to position [1165, 0]
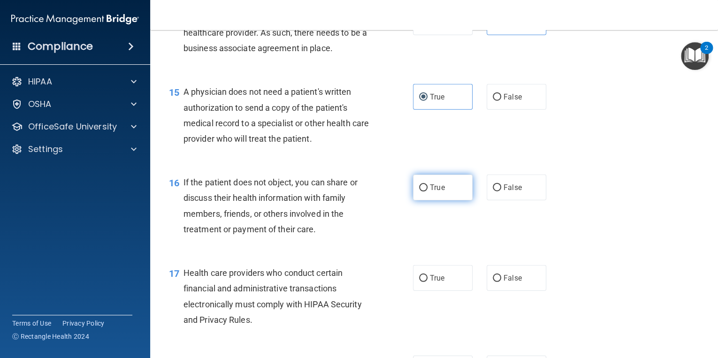
click at [437, 192] on span "True" at bounding box center [437, 187] width 15 height 9
click at [428, 192] on input "True" at bounding box center [423, 188] width 8 height 7
radio input "true"
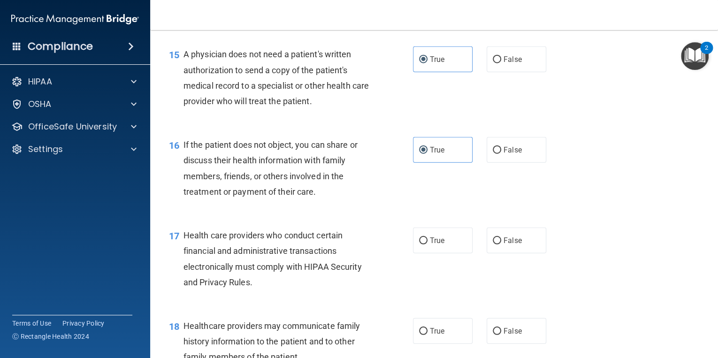
scroll to position [1240, 0]
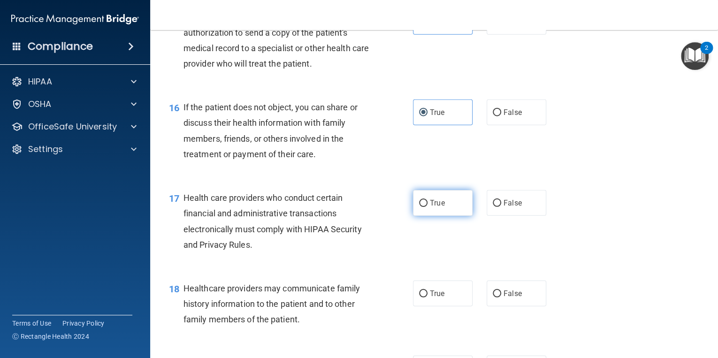
click at [443, 216] on label "True" at bounding box center [443, 203] width 60 height 26
click at [428, 207] on input "True" at bounding box center [423, 203] width 8 height 7
radio input "true"
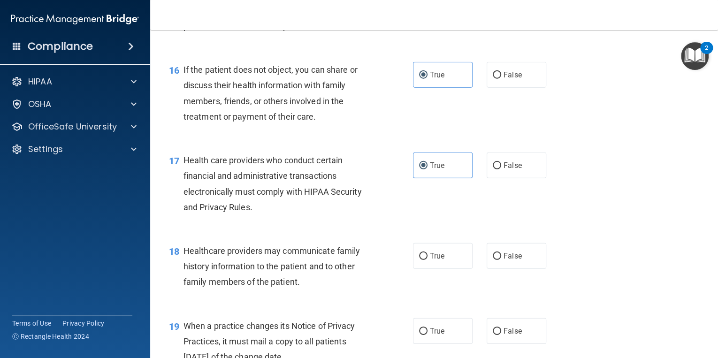
scroll to position [1315, 0]
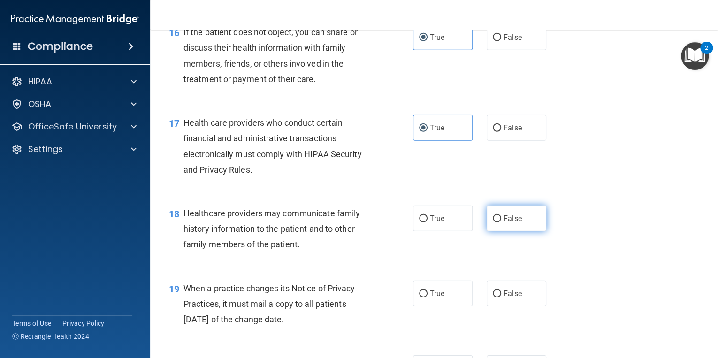
click at [504, 223] on span "False" at bounding box center [513, 218] width 18 height 9
click at [501, 223] on input "False" at bounding box center [497, 219] width 8 height 7
radio input "true"
click at [504, 298] on span "False" at bounding box center [513, 293] width 18 height 9
click at [501, 298] on input "False" at bounding box center [497, 294] width 8 height 7
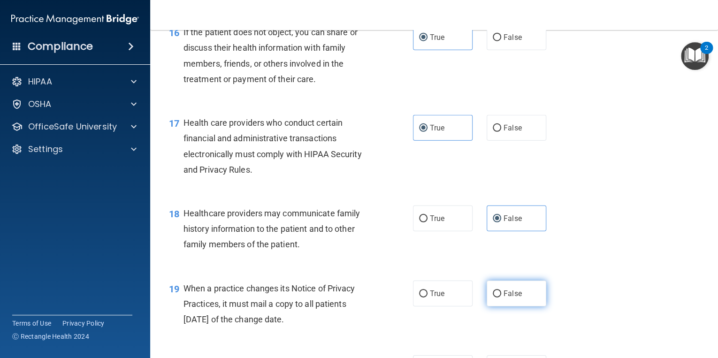
radio input "true"
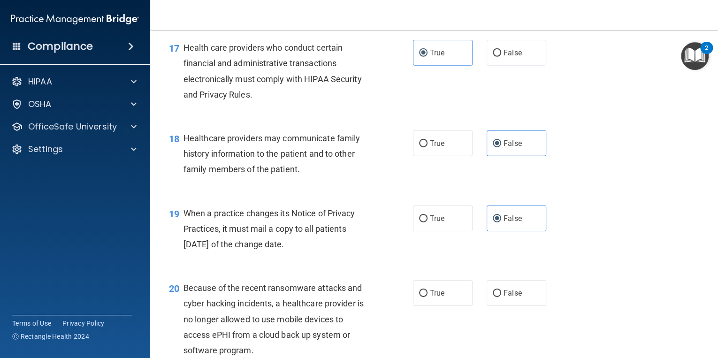
scroll to position [1427, 0]
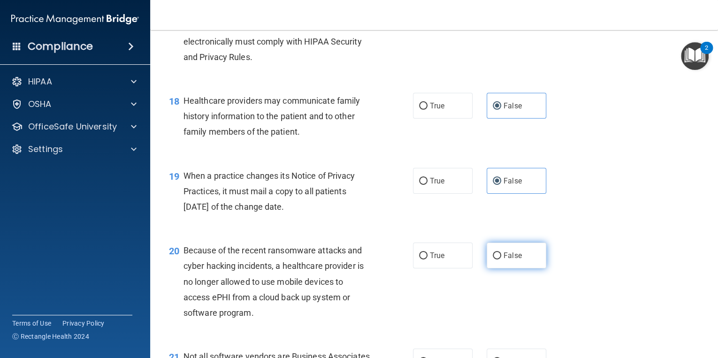
click at [507, 260] on span "False" at bounding box center [513, 255] width 18 height 9
click at [501, 260] on input "False" at bounding box center [497, 256] width 8 height 7
radio input "true"
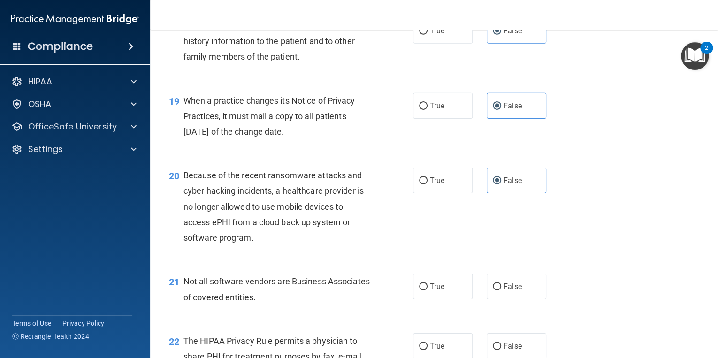
scroll to position [1540, 0]
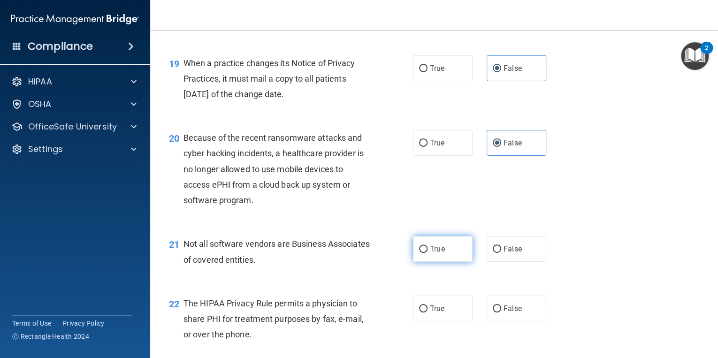
click at [436, 254] on span "True" at bounding box center [437, 249] width 15 height 9
click at [428, 253] on input "True" at bounding box center [423, 249] width 8 height 7
radio input "true"
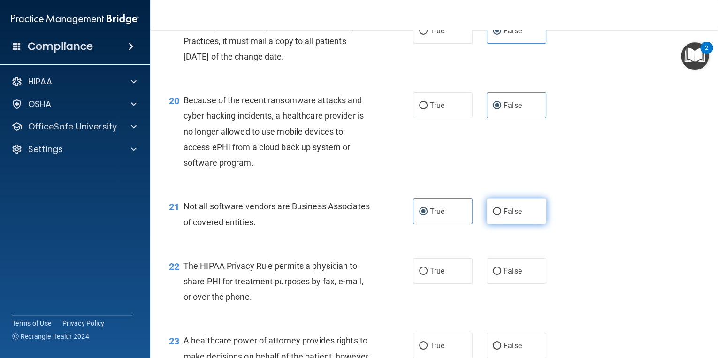
scroll to position [1615, 0]
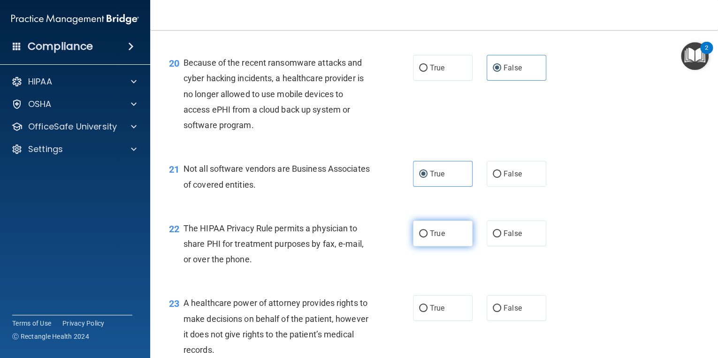
click at [436, 238] on span "True" at bounding box center [437, 233] width 15 height 9
click at [428, 238] on input "True" at bounding box center [423, 234] width 8 height 7
radio input "true"
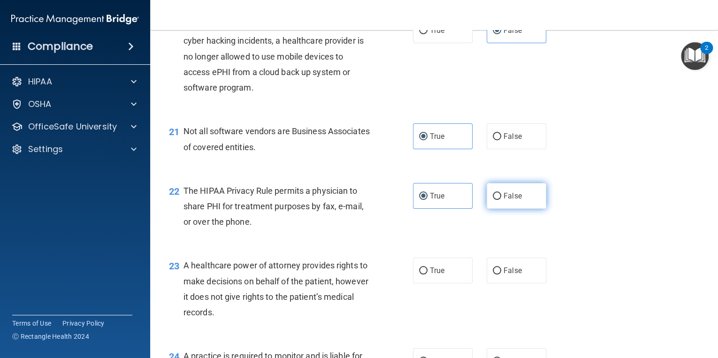
scroll to position [1690, 0]
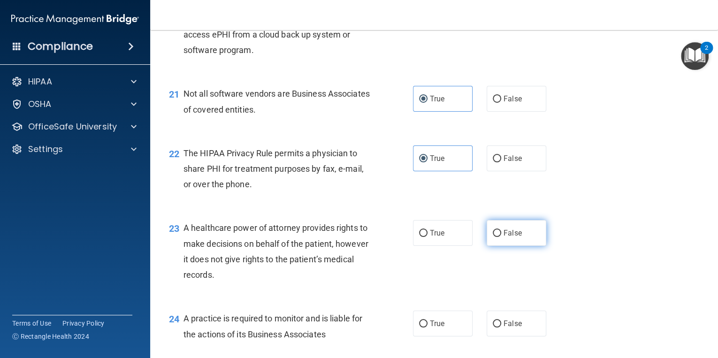
click at [507, 238] on span "False" at bounding box center [513, 233] width 18 height 9
click at [501, 237] on input "False" at bounding box center [497, 233] width 8 height 7
radio input "true"
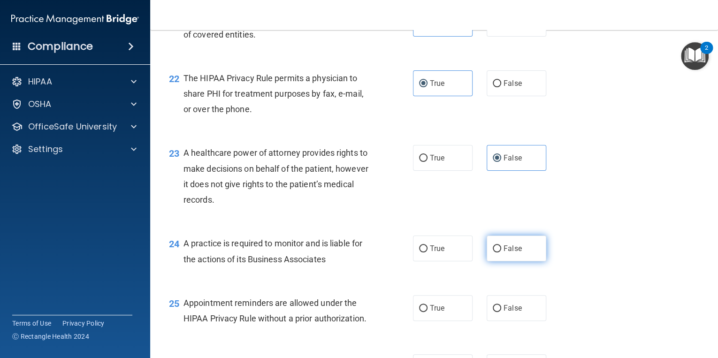
click at [504, 253] on span "False" at bounding box center [513, 248] width 18 height 9
click at [501, 253] on input "False" at bounding box center [497, 249] width 8 height 7
radio input "true"
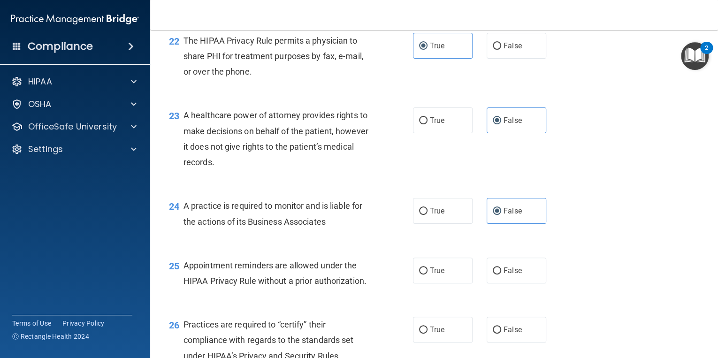
scroll to position [1841, 0]
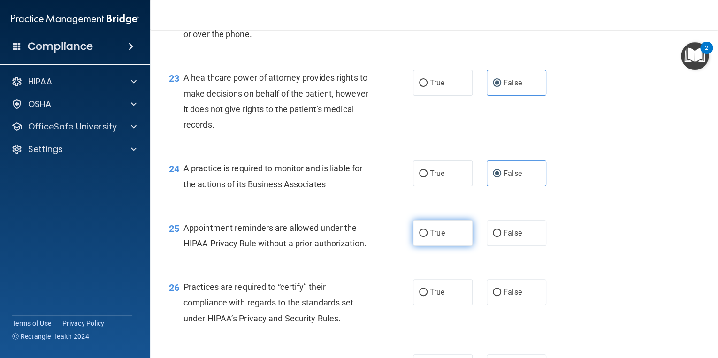
click at [440, 238] on span "True" at bounding box center [437, 233] width 15 height 9
click at [428, 237] on input "True" at bounding box center [423, 233] width 8 height 7
radio input "true"
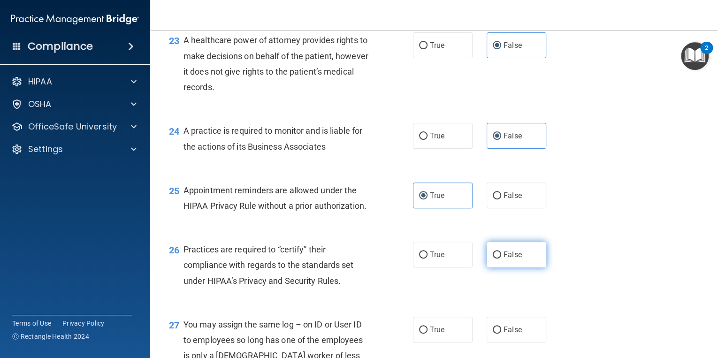
click at [504, 259] on span "False" at bounding box center [513, 254] width 18 height 9
click at [501, 259] on input "False" at bounding box center [497, 255] width 8 height 7
radio input "true"
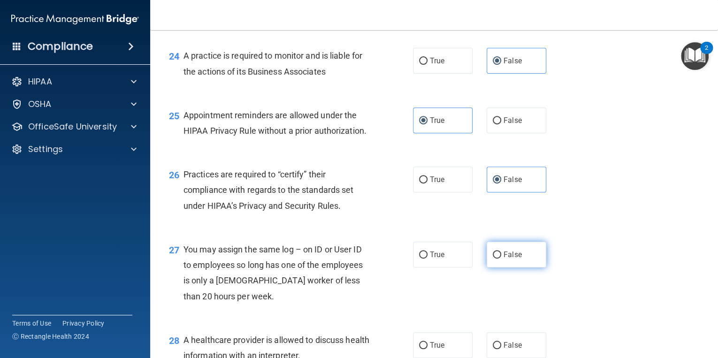
click at [500, 268] on label "False" at bounding box center [517, 255] width 60 height 26
click at [500, 259] on input "False" at bounding box center [497, 255] width 8 height 7
radio input "true"
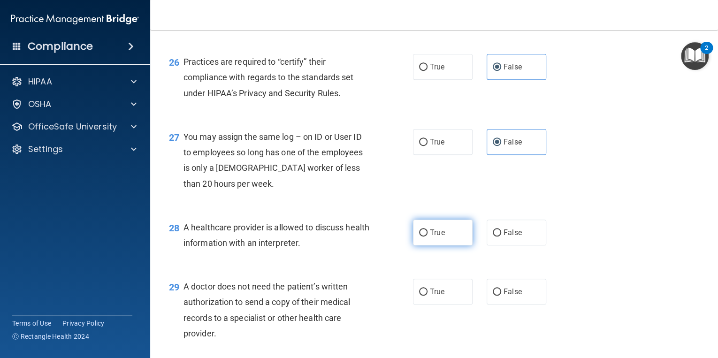
click at [435, 237] on span "True" at bounding box center [437, 232] width 15 height 9
click at [428, 237] on input "True" at bounding box center [423, 233] width 8 height 7
radio input "true"
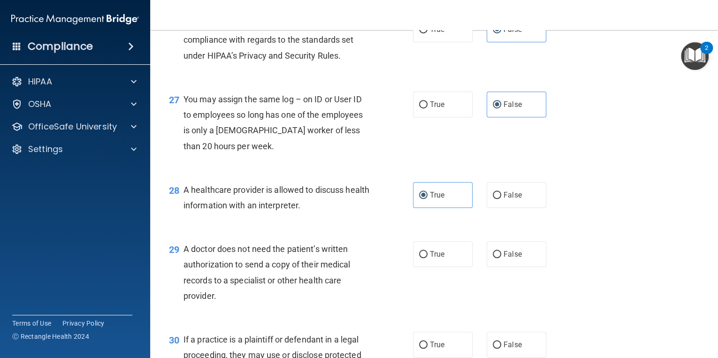
scroll to position [2141, 0]
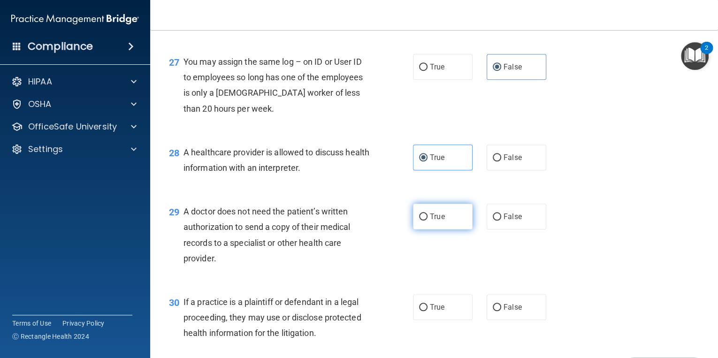
click at [436, 221] on span "True" at bounding box center [437, 216] width 15 height 9
click at [428, 221] on input "True" at bounding box center [423, 217] width 8 height 7
radio input "true"
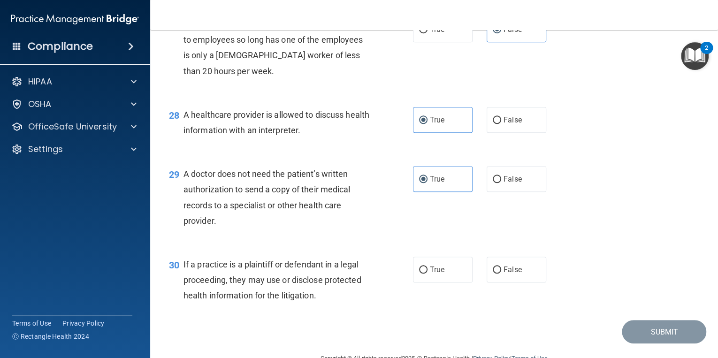
scroll to position [2216, 0]
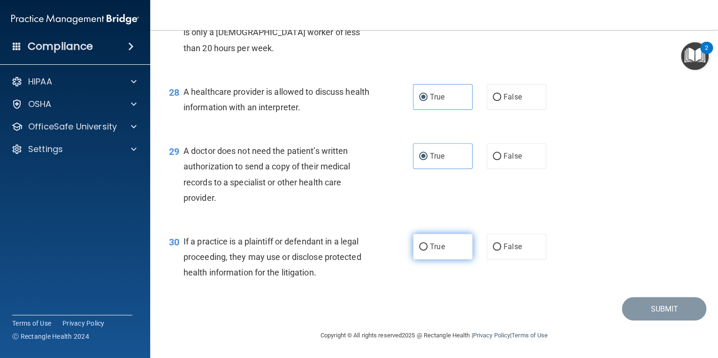
click at [434, 251] on span "True" at bounding box center [437, 246] width 15 height 9
click at [428, 251] on input "True" at bounding box center [423, 247] width 8 height 7
radio input "true"
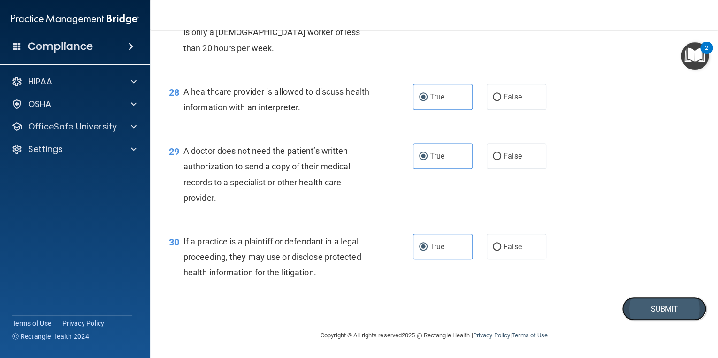
click at [648, 321] on button "Submit" at bounding box center [664, 309] width 85 height 24
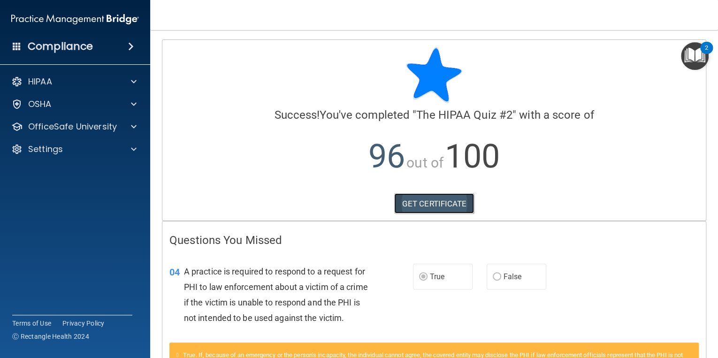
click at [428, 203] on link "GET CERTIFICATE" at bounding box center [434, 203] width 80 height 21
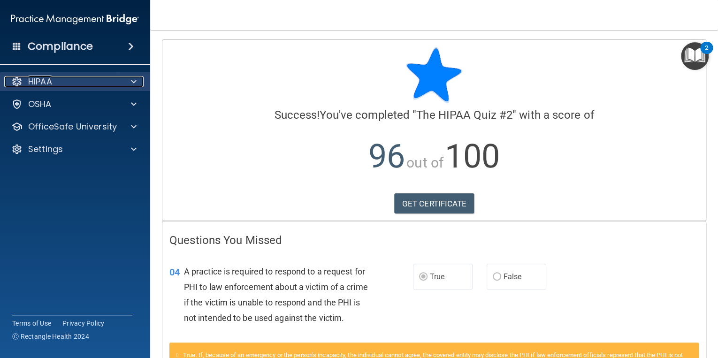
click at [138, 78] on div at bounding box center [132, 81] width 23 height 11
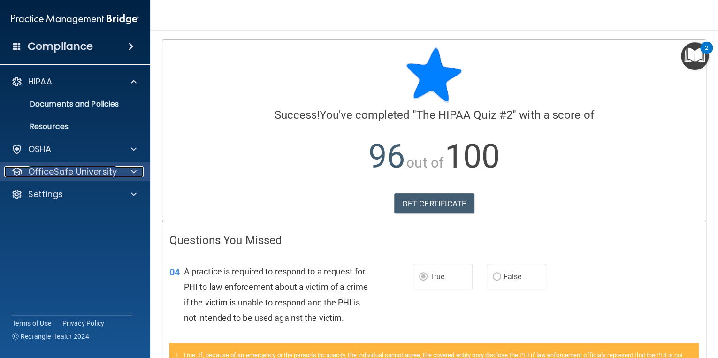
click at [131, 170] on span at bounding box center [134, 171] width 6 height 11
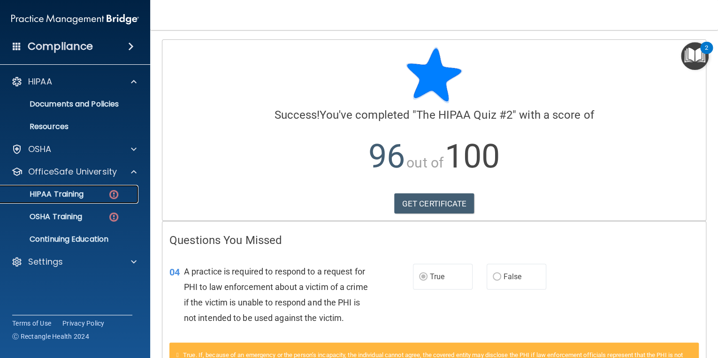
click at [92, 195] on div "HIPAA Training" at bounding box center [70, 194] width 128 height 9
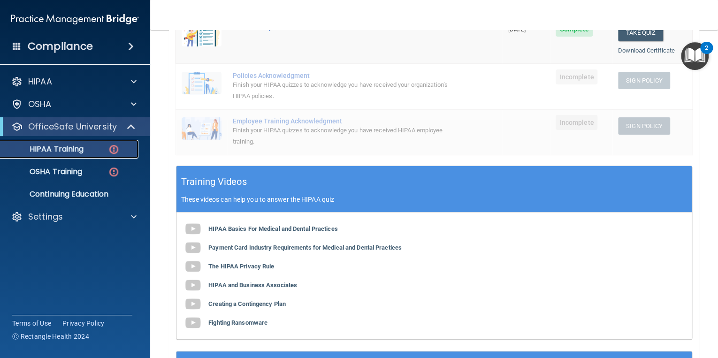
scroll to position [75, 0]
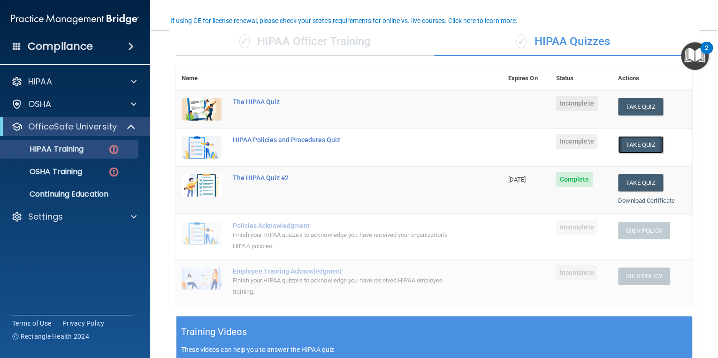
click at [640, 142] on button "Take Quiz" at bounding box center [640, 144] width 45 height 17
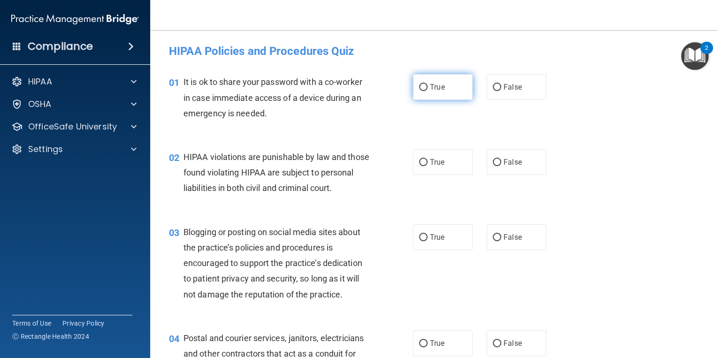
click at [436, 85] on span "True" at bounding box center [437, 87] width 15 height 9
click at [428, 85] on input "True" at bounding box center [423, 87] width 8 height 7
radio input "true"
click at [442, 162] on label "True" at bounding box center [443, 162] width 60 height 26
click at [428, 162] on input "True" at bounding box center [423, 162] width 8 height 7
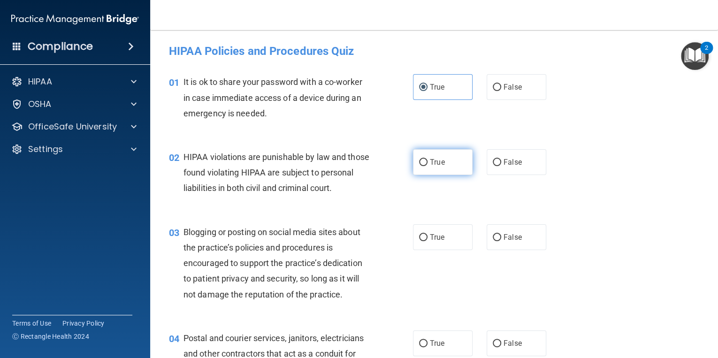
radio input "true"
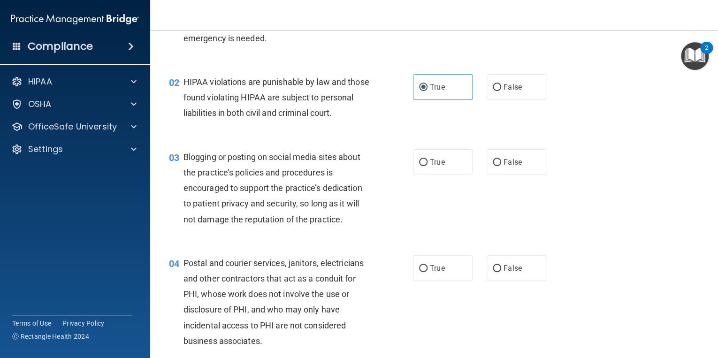
scroll to position [113, 0]
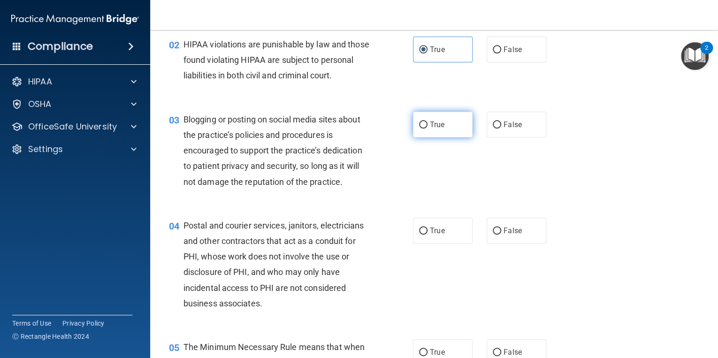
click at [432, 129] on span "True" at bounding box center [437, 124] width 15 height 9
click at [428, 129] on input "True" at bounding box center [423, 125] width 8 height 7
radio input "true"
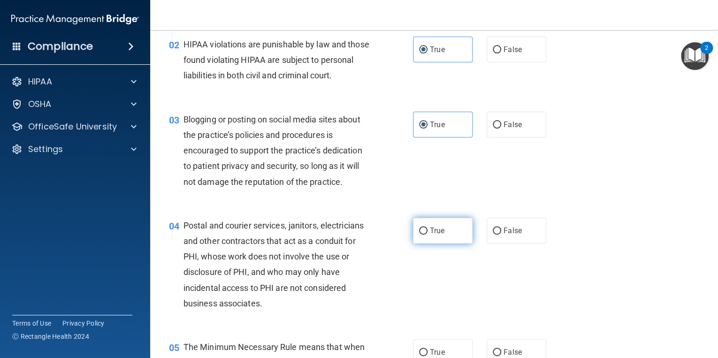
click at [430, 235] on span "True" at bounding box center [437, 230] width 15 height 9
click at [428, 235] on input "True" at bounding box center [423, 231] width 8 height 7
radio input "true"
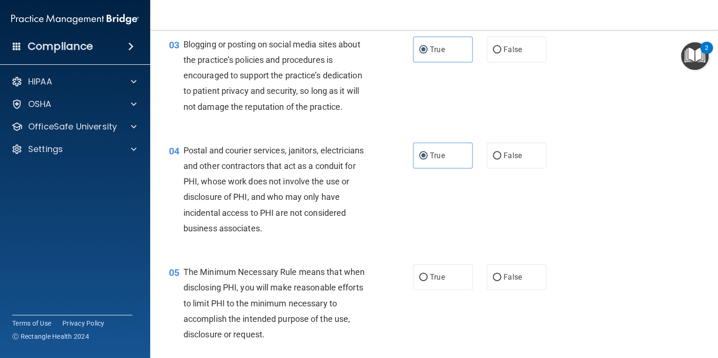
scroll to position [225, 0]
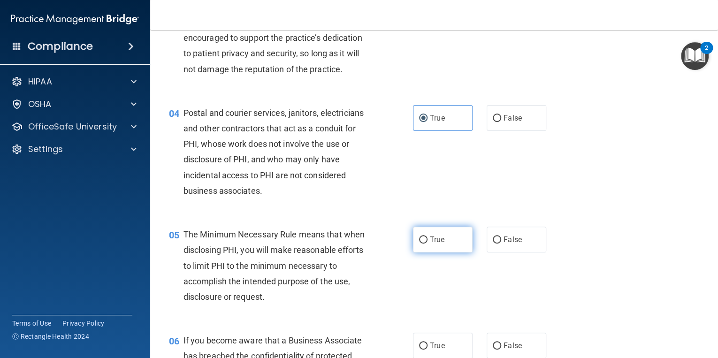
click at [434, 244] on span "True" at bounding box center [437, 239] width 15 height 9
click at [428, 244] on input "True" at bounding box center [423, 240] width 8 height 7
radio input "true"
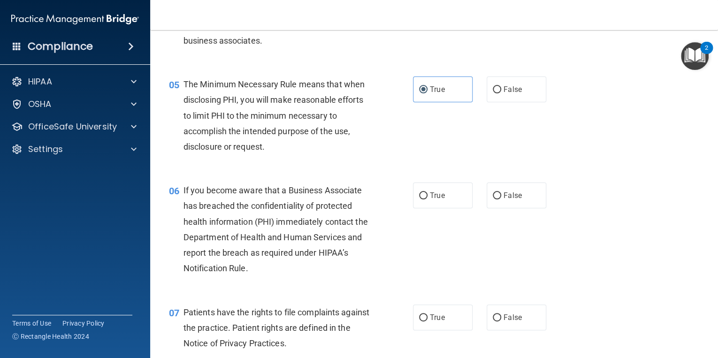
scroll to position [413, 0]
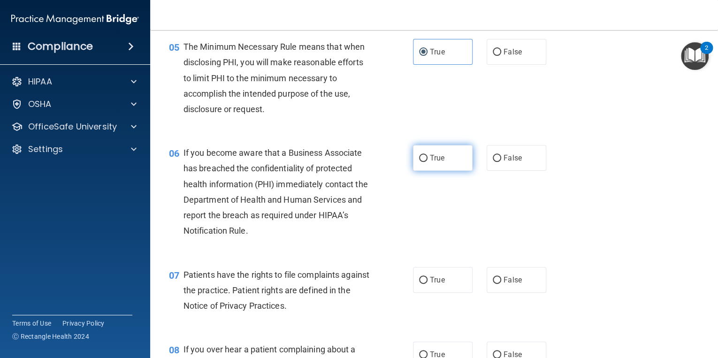
click at [439, 162] on span "True" at bounding box center [437, 158] width 15 height 9
click at [428, 162] on input "True" at bounding box center [423, 158] width 8 height 7
radio input "true"
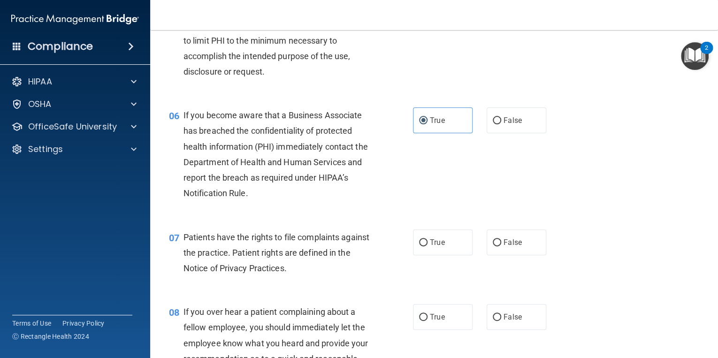
scroll to position [488, 0]
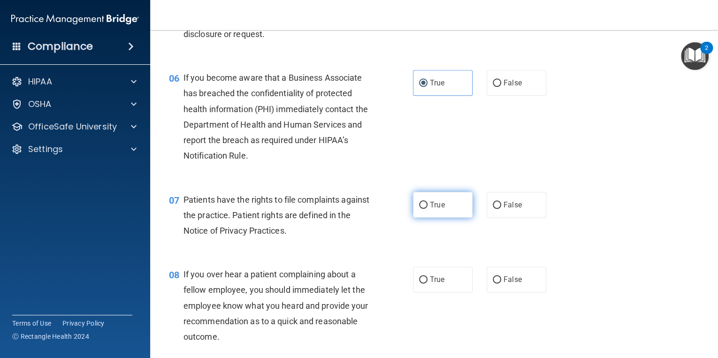
click at [426, 217] on label "True" at bounding box center [443, 205] width 60 height 26
click at [426, 209] on input "True" at bounding box center [423, 205] width 8 height 7
radio input "true"
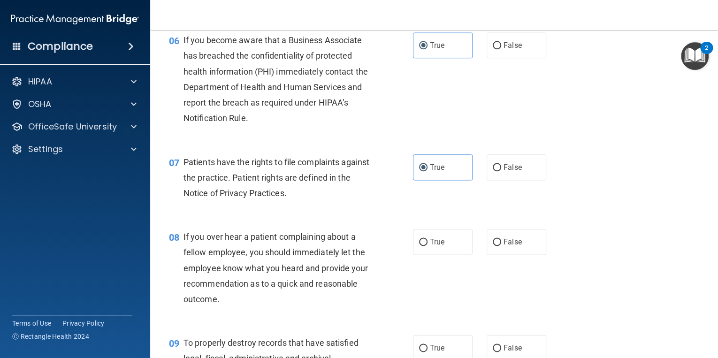
scroll to position [563, 0]
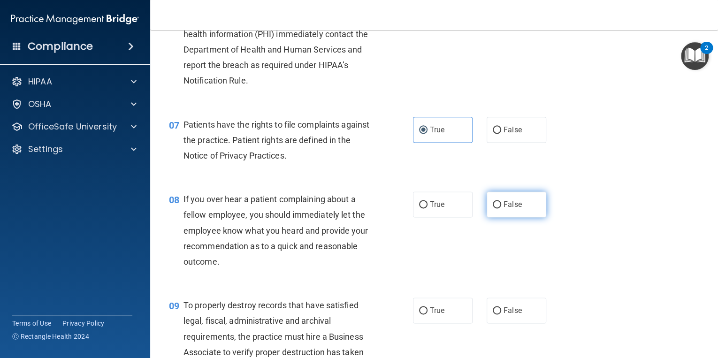
click at [504, 209] on span "False" at bounding box center [513, 204] width 18 height 9
click at [501, 208] on input "False" at bounding box center [497, 204] width 8 height 7
radio input "true"
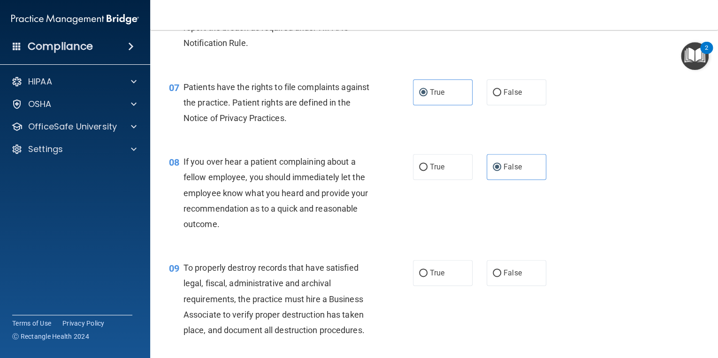
scroll to position [639, 0]
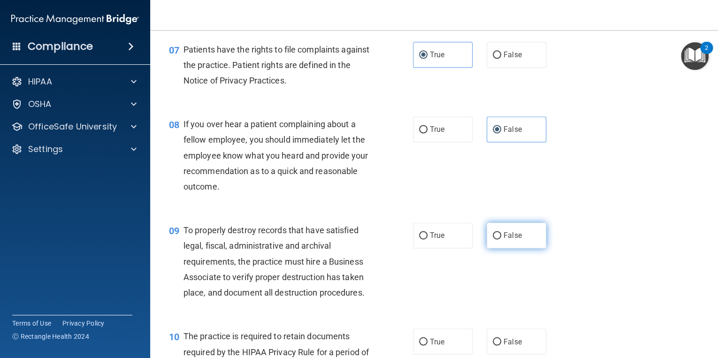
click at [506, 240] on span "False" at bounding box center [513, 235] width 18 height 9
click at [501, 239] on input "False" at bounding box center [497, 235] width 8 height 7
radio input "true"
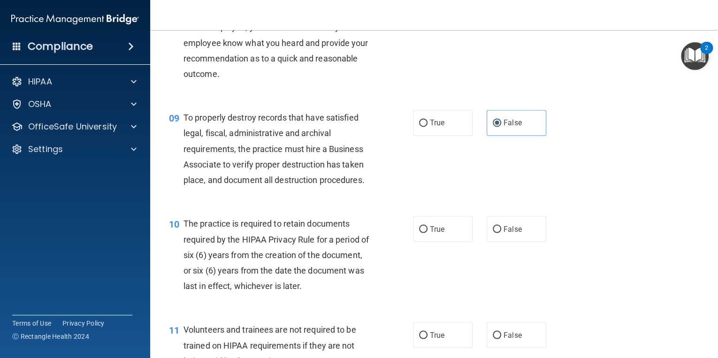
scroll to position [826, 0]
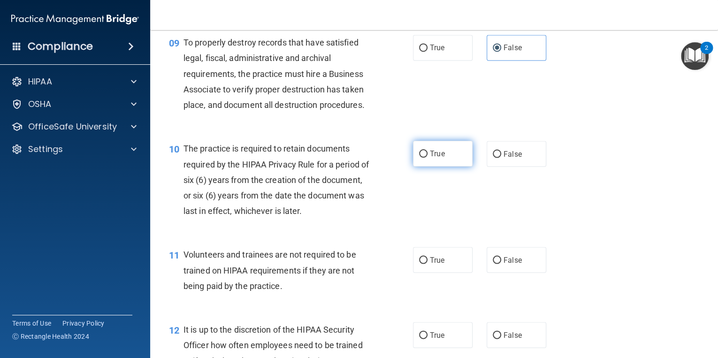
click at [430, 158] on span "True" at bounding box center [437, 153] width 15 height 9
click at [428, 158] on input "True" at bounding box center [423, 154] width 8 height 7
radio input "true"
click at [507, 264] on span "False" at bounding box center [513, 259] width 18 height 9
click at [501, 264] on input "False" at bounding box center [497, 260] width 8 height 7
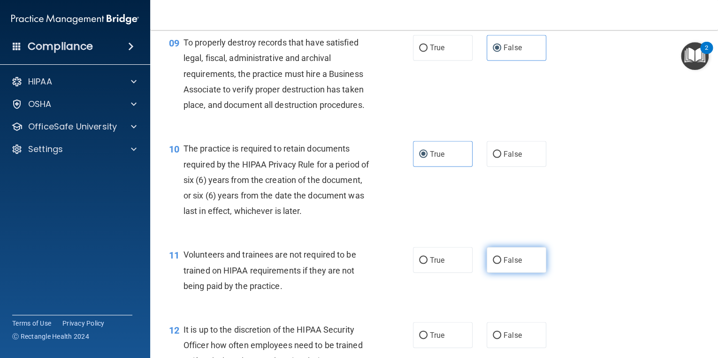
radio input "true"
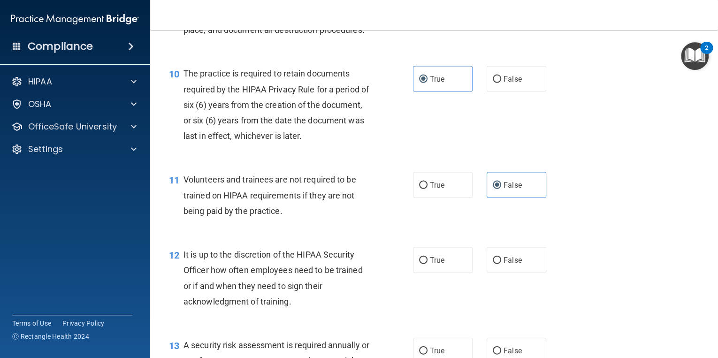
scroll to position [939, 0]
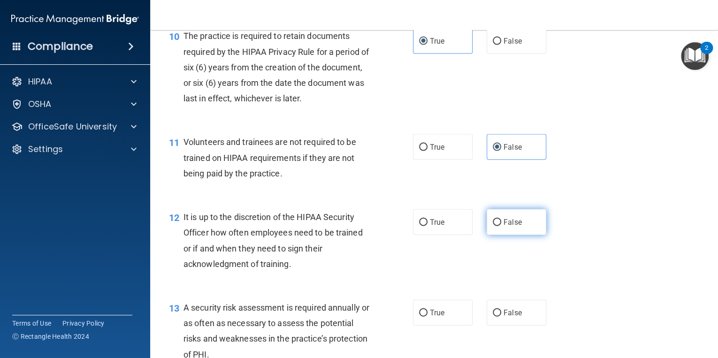
click at [511, 227] on span "False" at bounding box center [513, 222] width 18 height 9
click at [501, 226] on input "False" at bounding box center [497, 222] width 8 height 7
radio input "true"
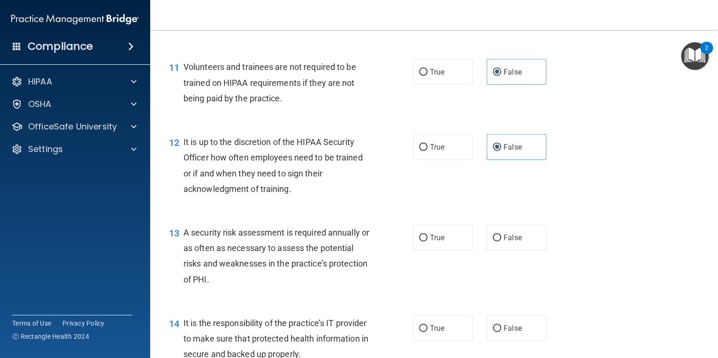
scroll to position [1052, 0]
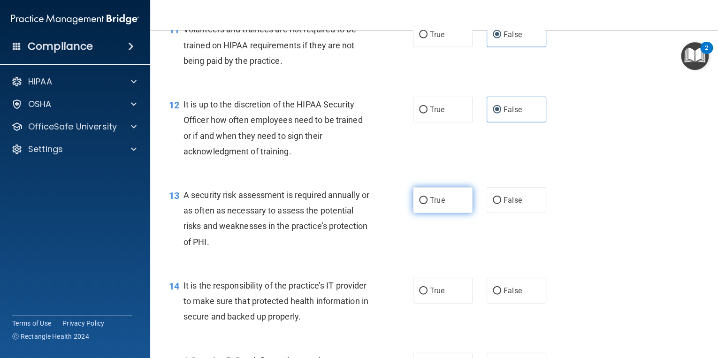
click at [438, 205] on span "True" at bounding box center [437, 200] width 15 height 9
click at [428, 204] on input "True" at bounding box center [423, 200] width 8 height 7
radio input "true"
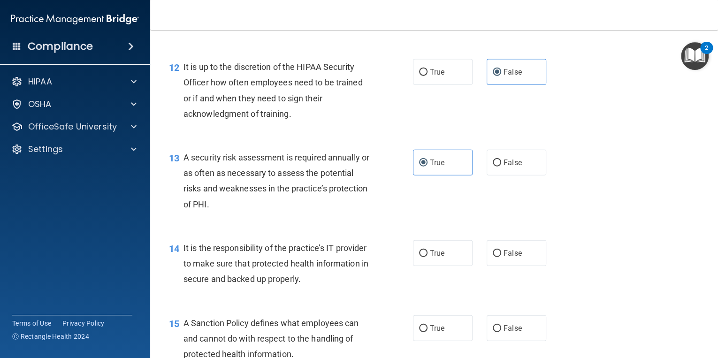
scroll to position [1127, 0]
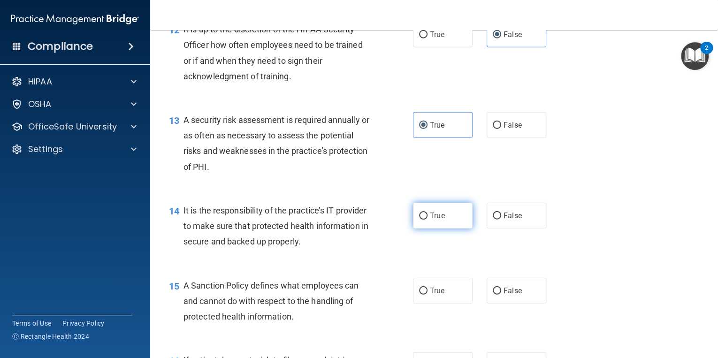
click at [440, 220] on span "True" at bounding box center [437, 215] width 15 height 9
click at [428, 220] on input "True" at bounding box center [423, 216] width 8 height 7
radio input "true"
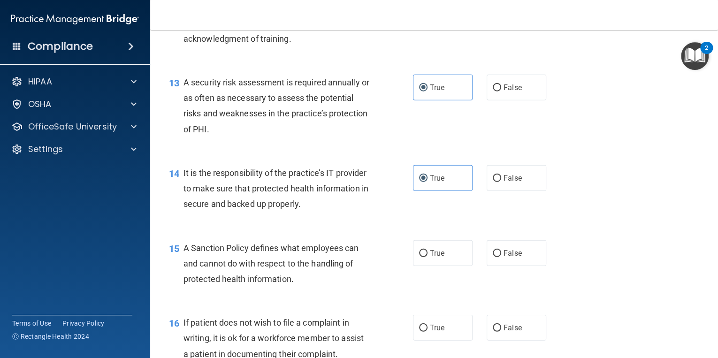
scroll to position [1202, 0]
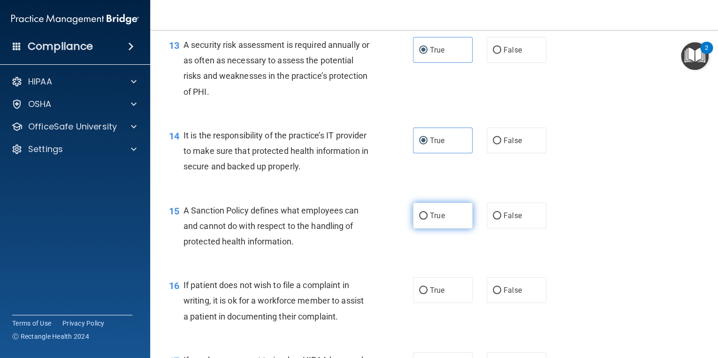
click at [448, 227] on label "True" at bounding box center [443, 216] width 60 height 26
click at [428, 220] on input "True" at bounding box center [423, 216] width 8 height 7
radio input "true"
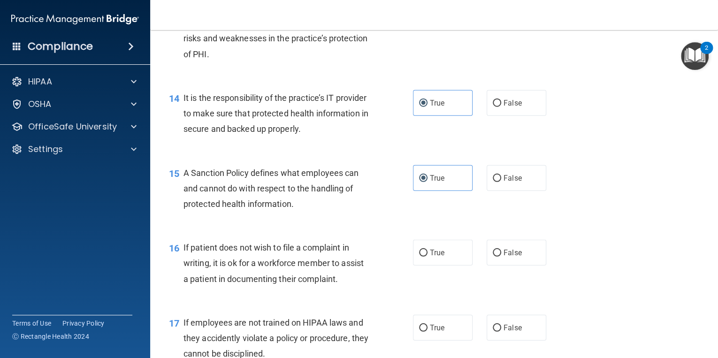
scroll to position [1277, 0]
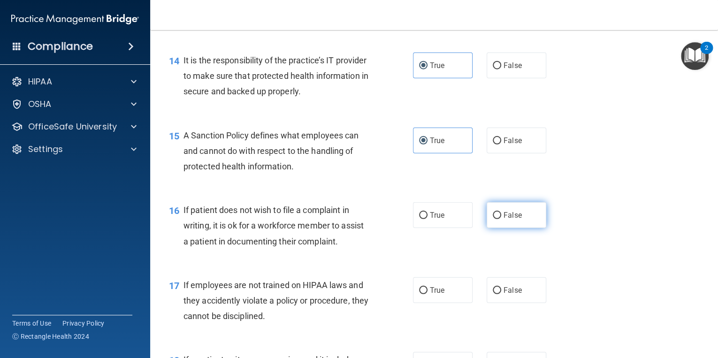
click at [508, 220] on span "False" at bounding box center [513, 215] width 18 height 9
click at [501, 219] on input "False" at bounding box center [497, 215] width 8 height 7
radio input "true"
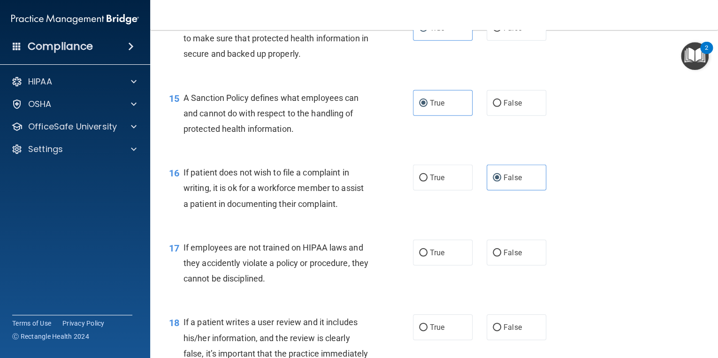
scroll to position [1352, 0]
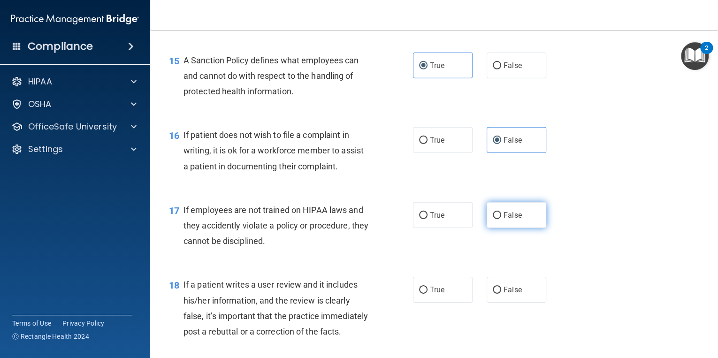
click at [501, 225] on label "False" at bounding box center [517, 215] width 60 height 26
click at [501, 219] on input "False" at bounding box center [497, 215] width 8 height 7
radio input "true"
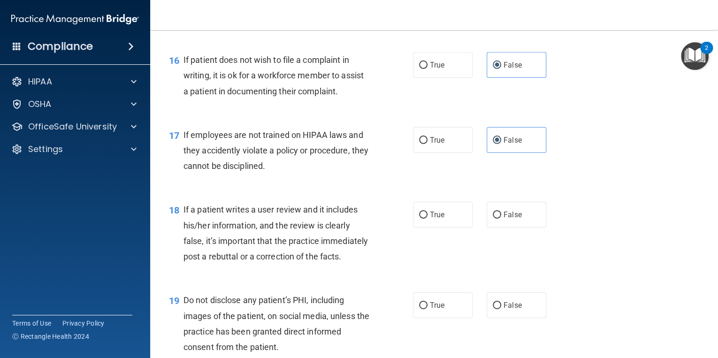
scroll to position [1465, 0]
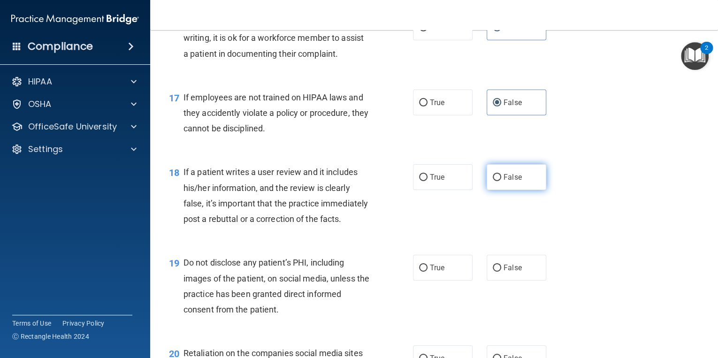
click at [504, 182] on span "False" at bounding box center [513, 177] width 18 height 9
click at [501, 181] on input "False" at bounding box center [497, 177] width 8 height 7
radio input "true"
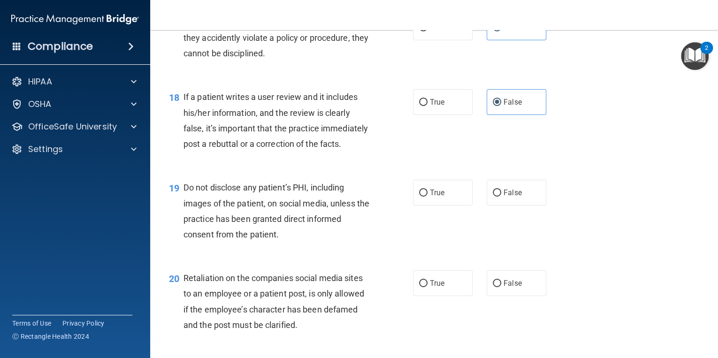
scroll to position [1615, 0]
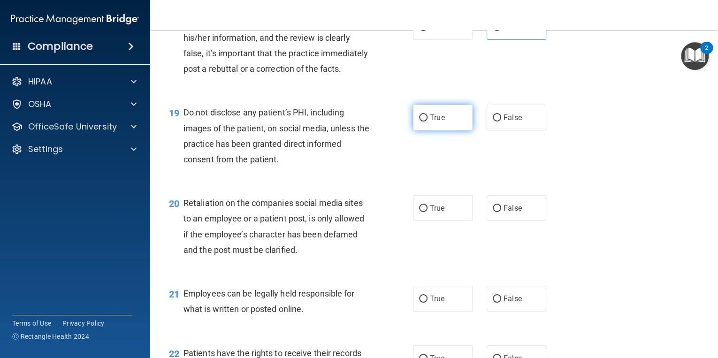
click at [433, 122] on span "True" at bounding box center [437, 117] width 15 height 9
click at [428, 122] on input "True" at bounding box center [423, 118] width 8 height 7
radio input "true"
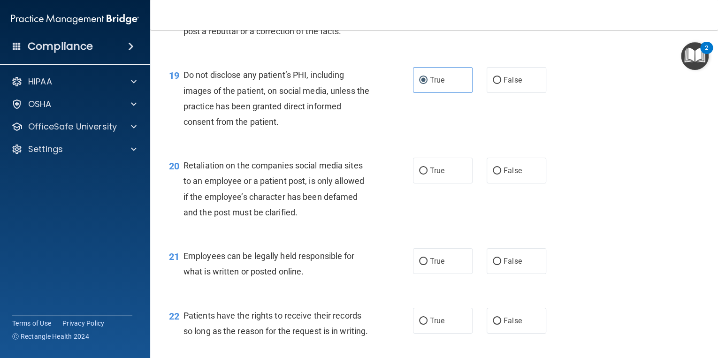
scroll to position [1690, 0]
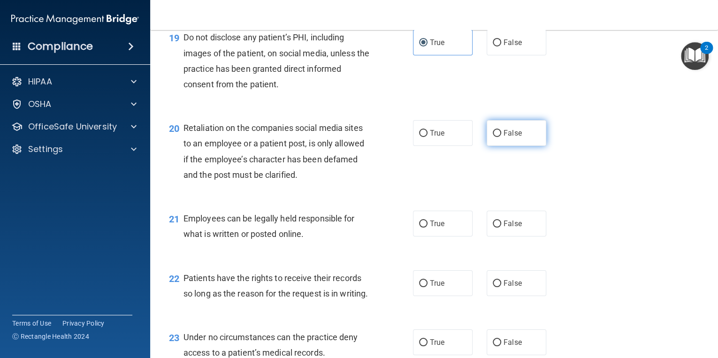
click at [504, 138] on span "False" at bounding box center [513, 133] width 18 height 9
click at [501, 137] on input "False" at bounding box center [497, 133] width 8 height 7
radio input "true"
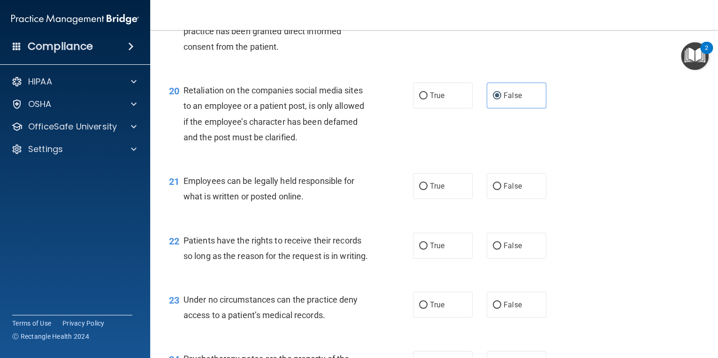
scroll to position [1766, 0]
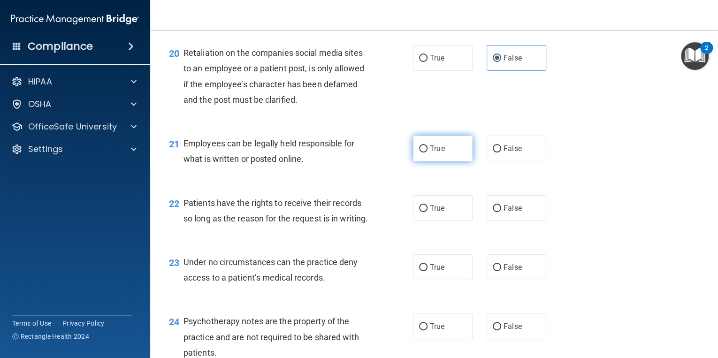
click at [432, 153] on span "True" at bounding box center [437, 148] width 15 height 9
click at [428, 153] on input "True" at bounding box center [423, 149] width 8 height 7
radio input "true"
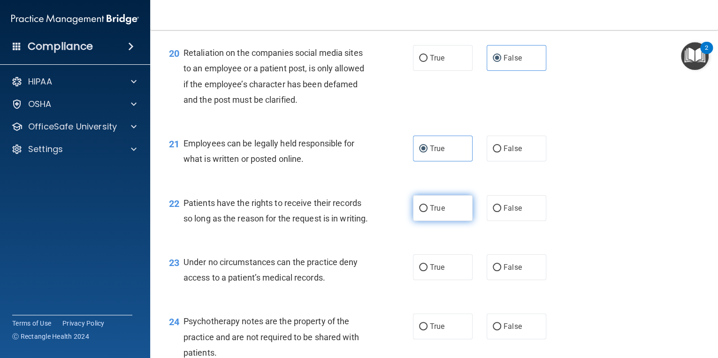
click at [436, 213] on span "True" at bounding box center [437, 208] width 15 height 9
click at [428, 212] on input "True" at bounding box center [423, 208] width 8 height 7
radio input "true"
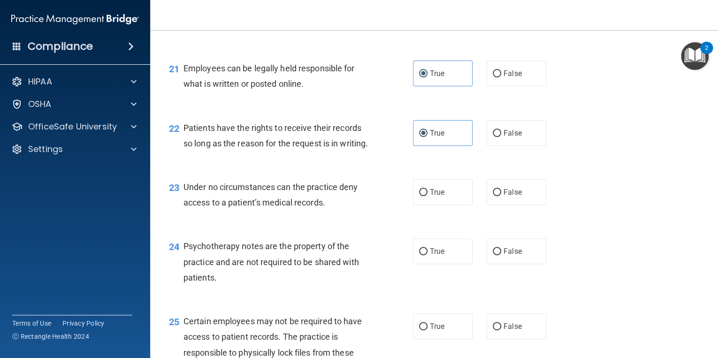
scroll to position [1878, 0]
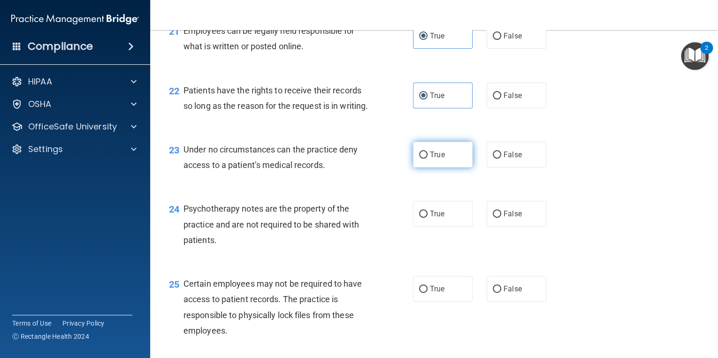
click at [430, 159] on span "True" at bounding box center [437, 154] width 15 height 9
click at [428, 159] on input "True" at bounding box center [423, 155] width 8 height 7
radio input "true"
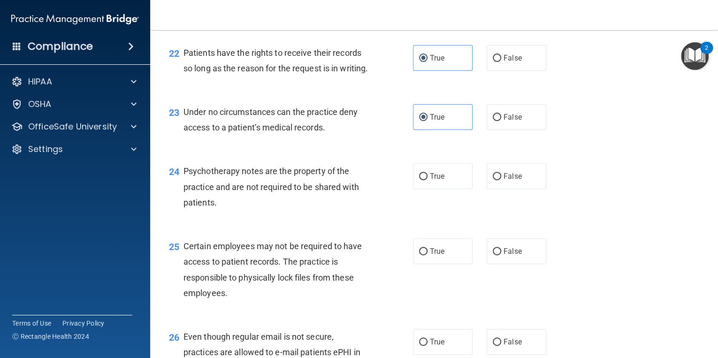
scroll to position [1953, 0]
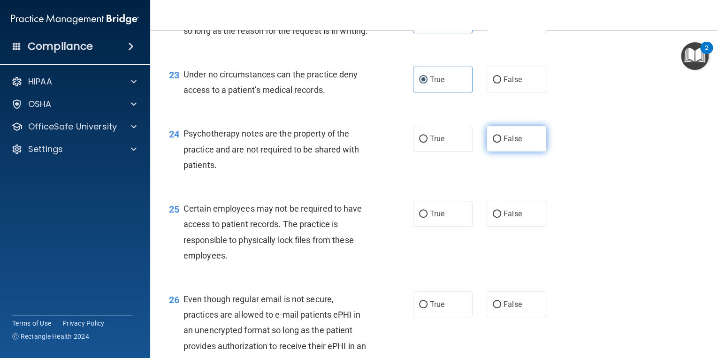
click at [497, 152] on label "False" at bounding box center [517, 139] width 60 height 26
click at [497, 143] on input "False" at bounding box center [497, 139] width 8 height 7
radio input "true"
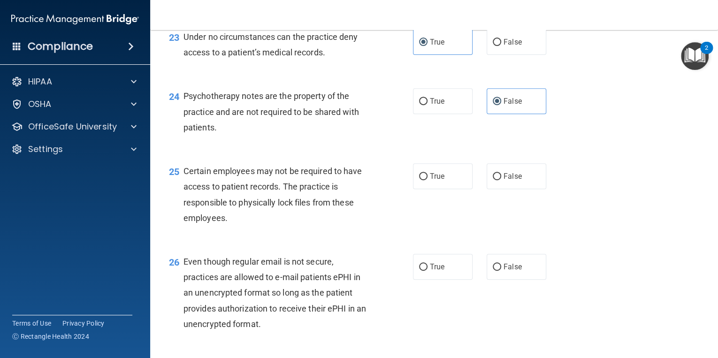
scroll to position [2028, 0]
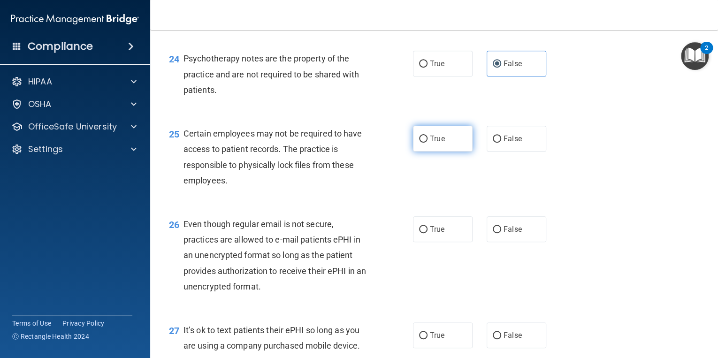
click at [432, 143] on span "True" at bounding box center [437, 138] width 15 height 9
click at [428, 143] on input "True" at bounding box center [423, 139] width 8 height 7
radio input "true"
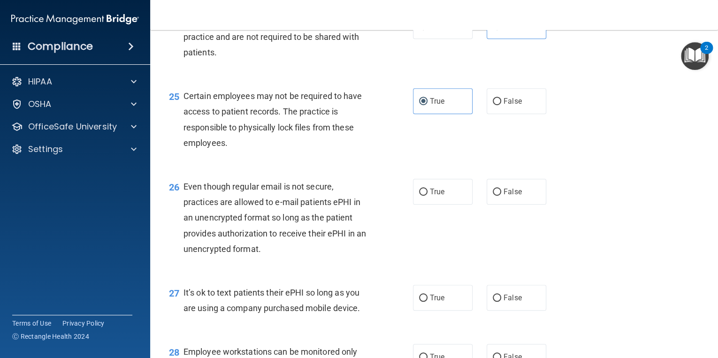
scroll to position [2104, 0]
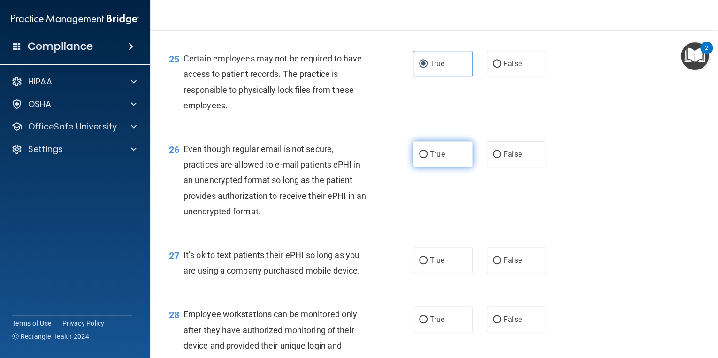
click at [430, 159] on span "True" at bounding box center [437, 154] width 15 height 9
click at [428, 158] on input "True" at bounding box center [423, 154] width 8 height 7
radio input "true"
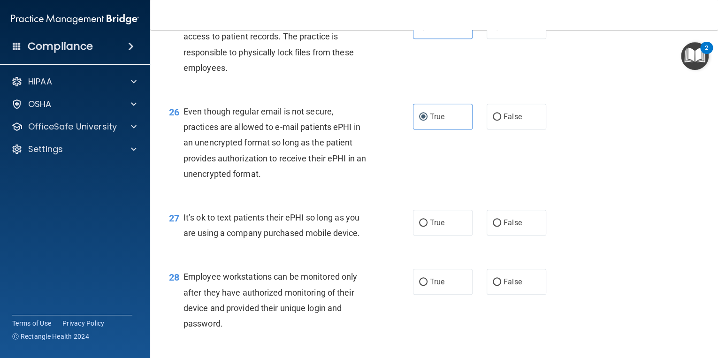
scroll to position [2179, 0]
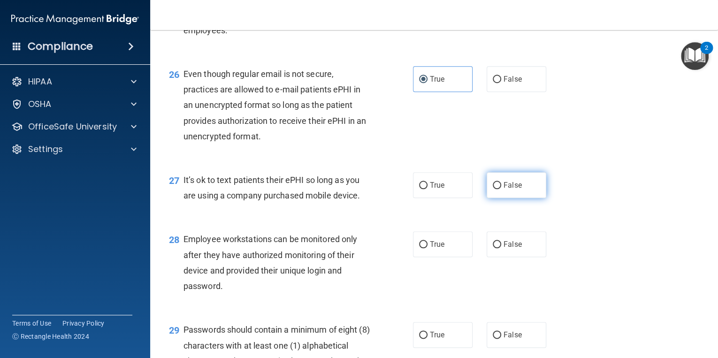
click at [504, 190] on span "False" at bounding box center [513, 185] width 18 height 9
click at [501, 189] on input "False" at bounding box center [497, 185] width 8 height 7
radio input "true"
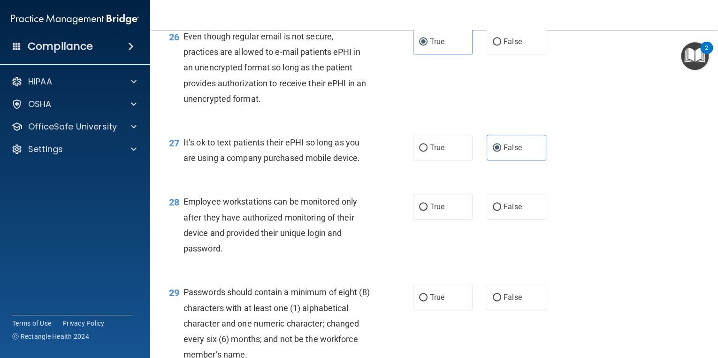
scroll to position [2254, 0]
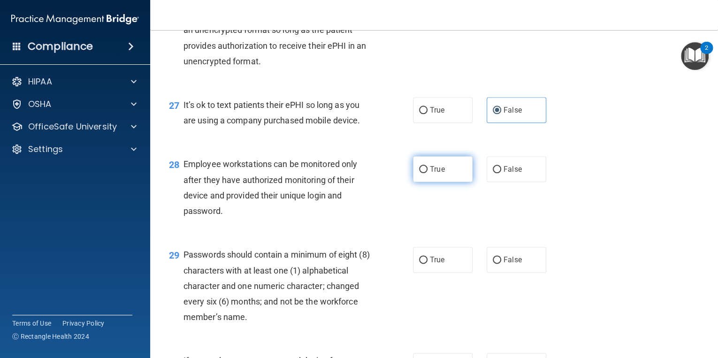
click at [445, 182] on label "True" at bounding box center [443, 169] width 60 height 26
click at [428, 173] on input "True" at bounding box center [423, 169] width 8 height 7
radio input "true"
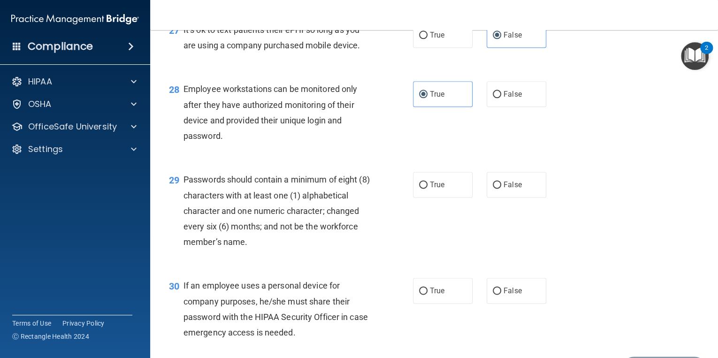
scroll to position [2367, 0]
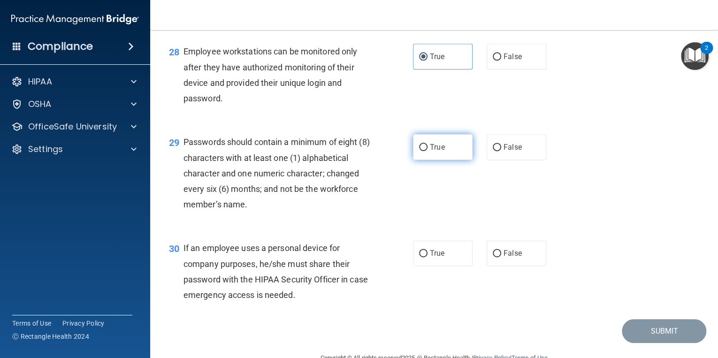
click at [440, 152] on span "True" at bounding box center [437, 147] width 15 height 9
click at [428, 151] on input "True" at bounding box center [423, 147] width 8 height 7
radio input "true"
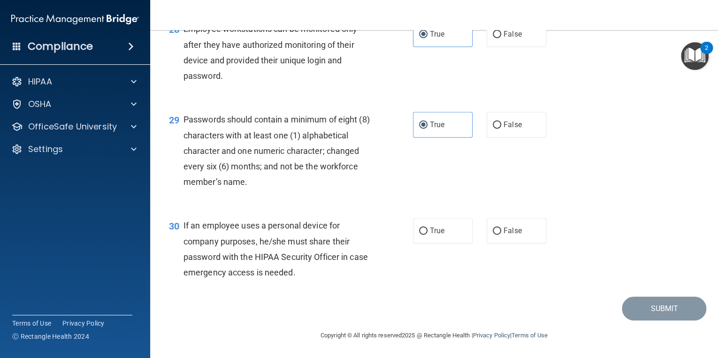
scroll to position [2436, 0]
click at [431, 230] on span "True" at bounding box center [437, 230] width 15 height 9
click at [428, 230] on input "True" at bounding box center [423, 231] width 8 height 7
radio input "true"
click at [649, 307] on button "Submit" at bounding box center [664, 309] width 85 height 24
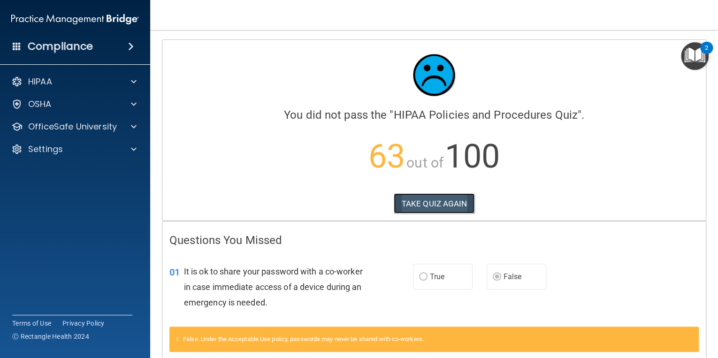
click at [431, 203] on button "TAKE QUIZ AGAIN" at bounding box center [434, 203] width 81 height 21
